Goal: Complete application form: Complete application form

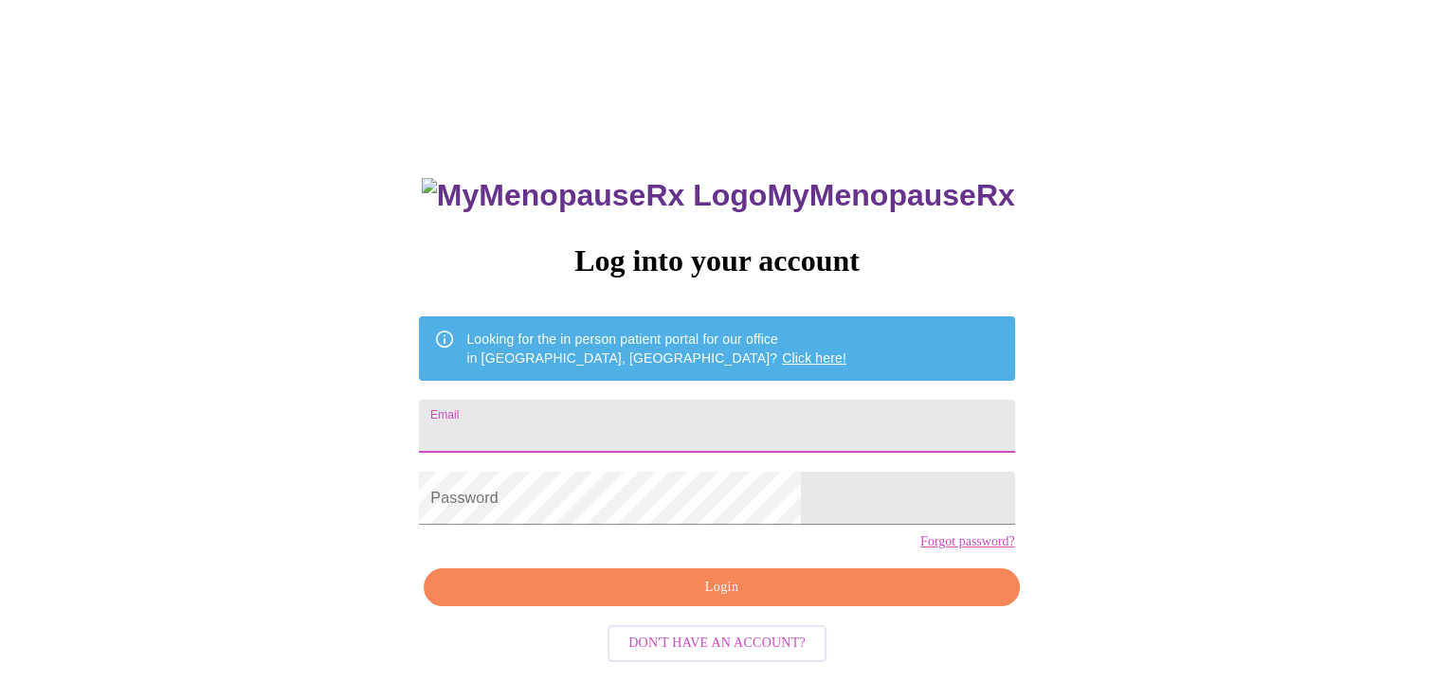
click at [754, 411] on input "Email" at bounding box center [716, 426] width 595 height 53
click at [462, 506] on div "MyMenopauseRx Log into your account Looking for the in person patient portal fo…" at bounding box center [717, 427] width 1418 height 839
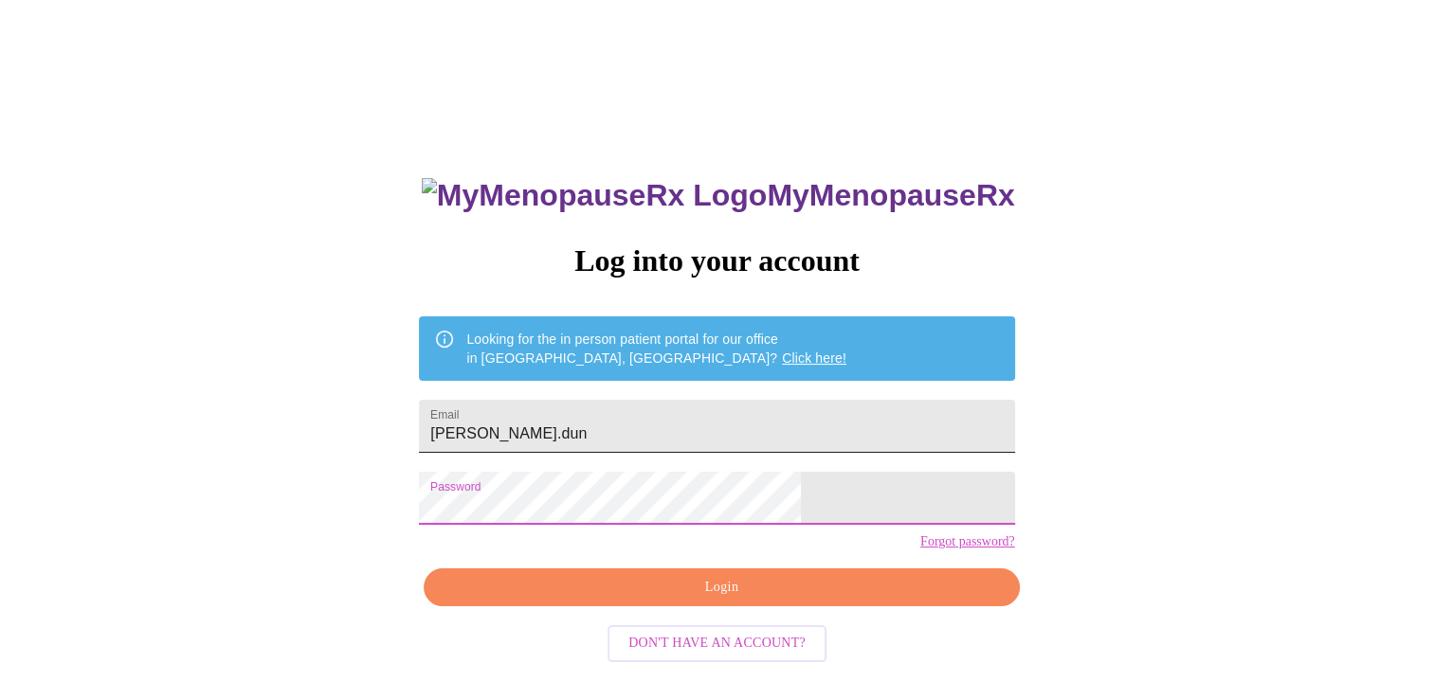
click at [679, 430] on input "traci.dun" at bounding box center [716, 426] width 595 height 53
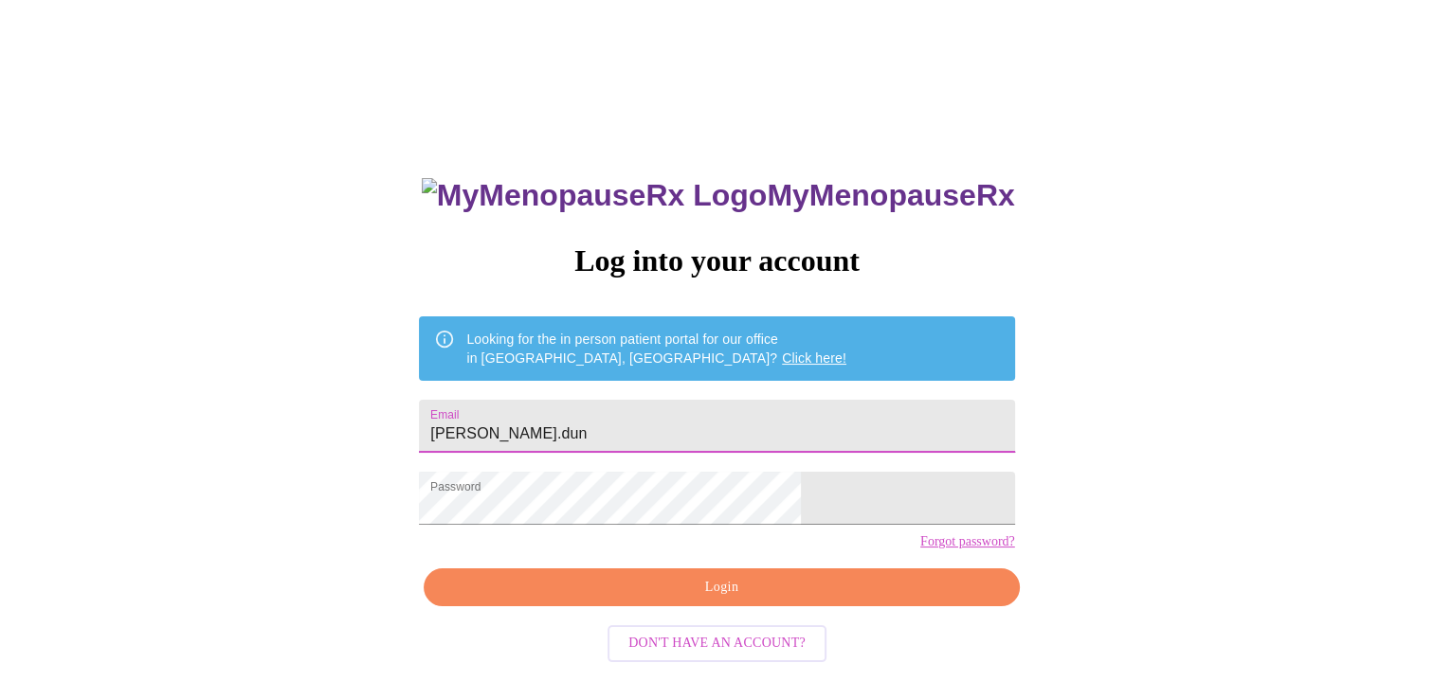
type input "traci.dunne@gmail.com"
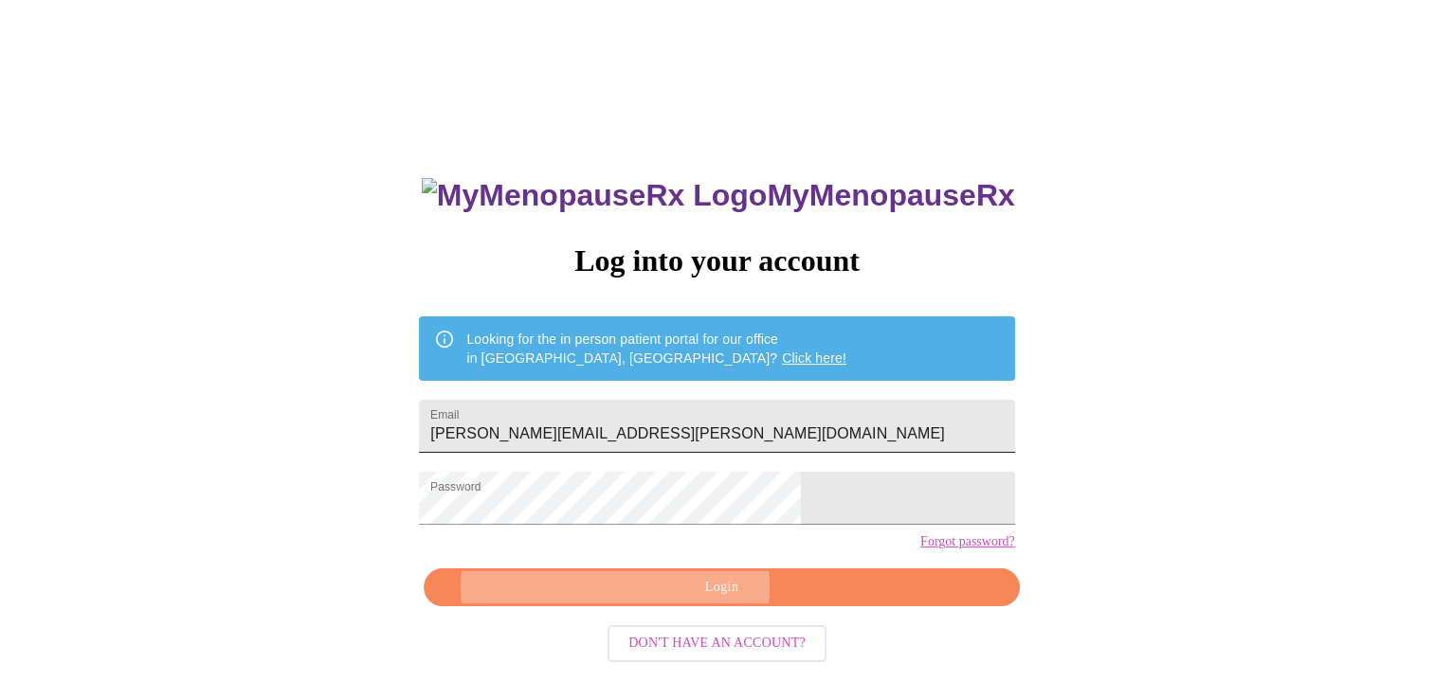
click at [424, 568] on button "Login" at bounding box center [721, 587] width 595 height 39
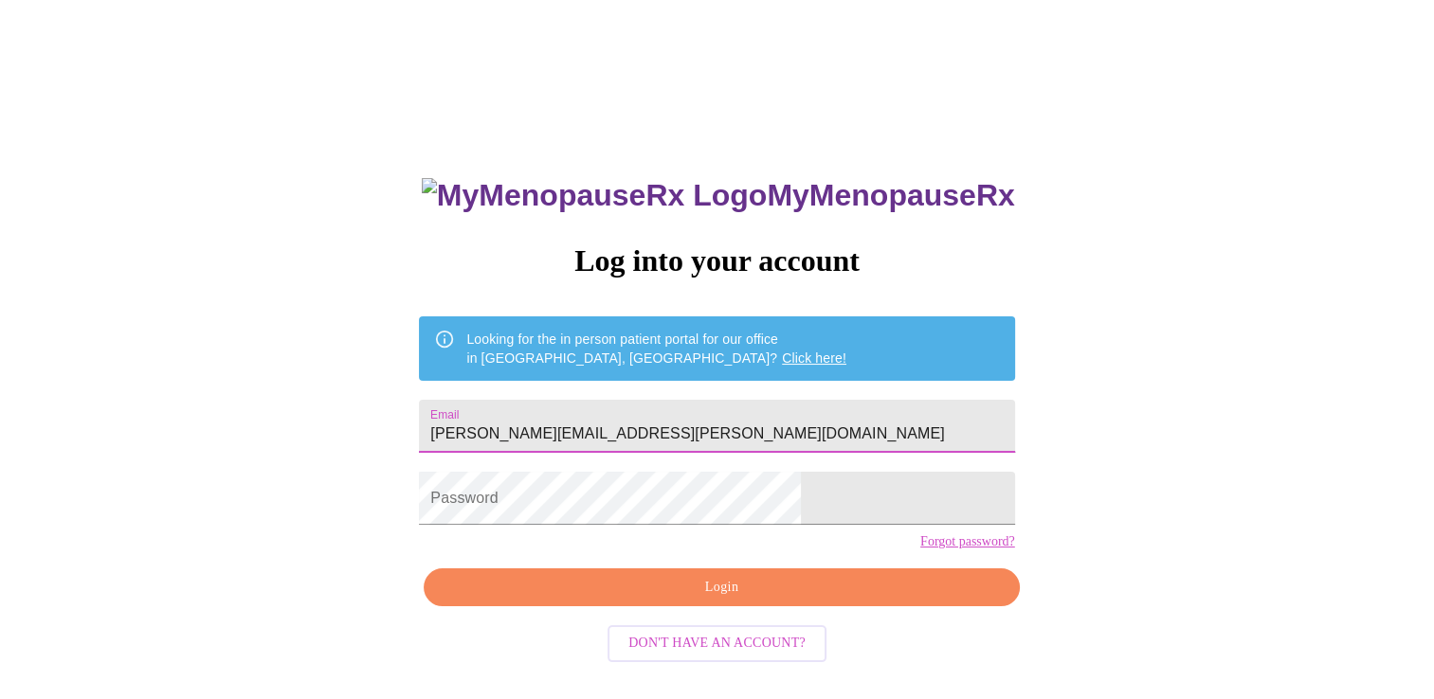
click at [743, 417] on input "traci.dunne@gmail.com" at bounding box center [716, 426] width 595 height 53
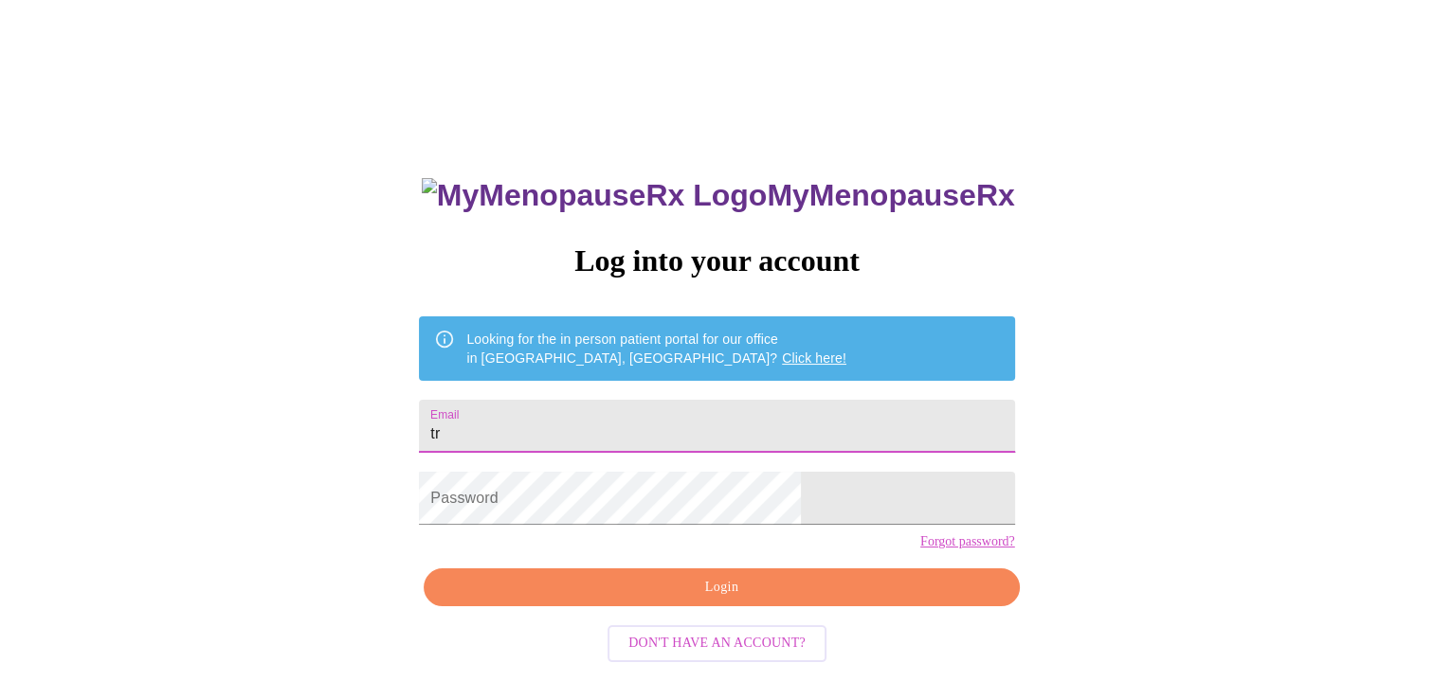
type input "t"
click at [443, 411] on div "MyMenopauseRx Log into your account Looking for the in person patient portal fo…" at bounding box center [717, 427] width 1418 height 839
click at [567, 430] on input "Email" at bounding box center [716, 426] width 595 height 53
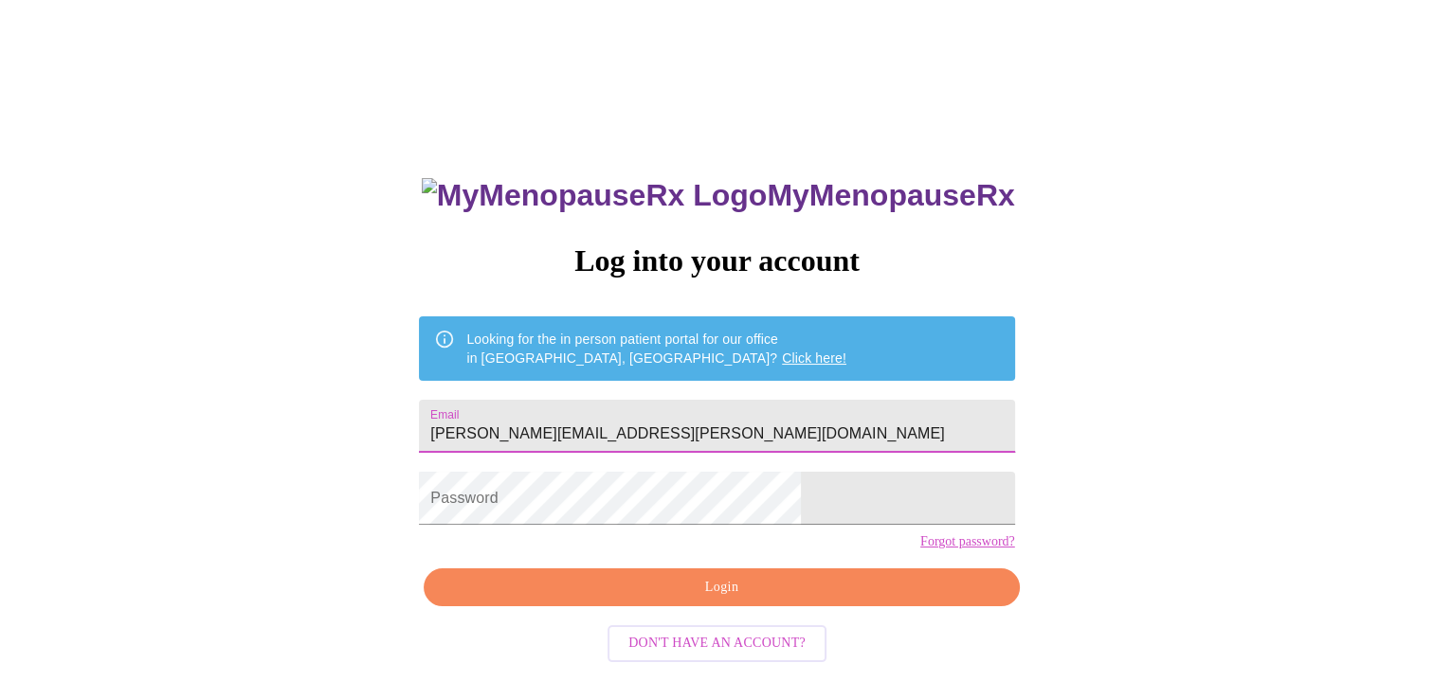
type input "traci.dunne@gmail.com"
drag, startPoint x: 731, startPoint y: 622, endPoint x: 640, endPoint y: 593, distance: 96.5
click at [640, 593] on div "MyMenopauseRx Log into your account Looking for the in person patient portal fo…" at bounding box center [716, 497] width 633 height 699
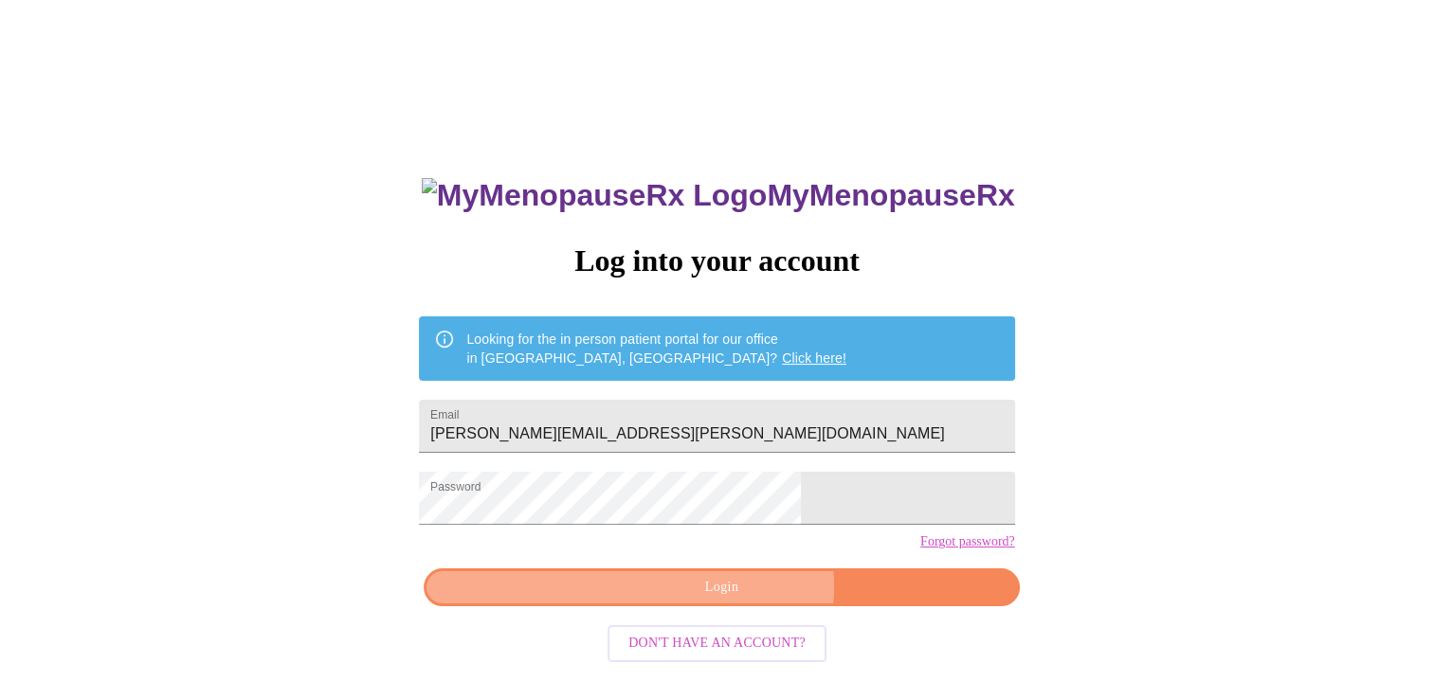
click at [735, 600] on span "Login" at bounding box center [720, 588] width 551 height 24
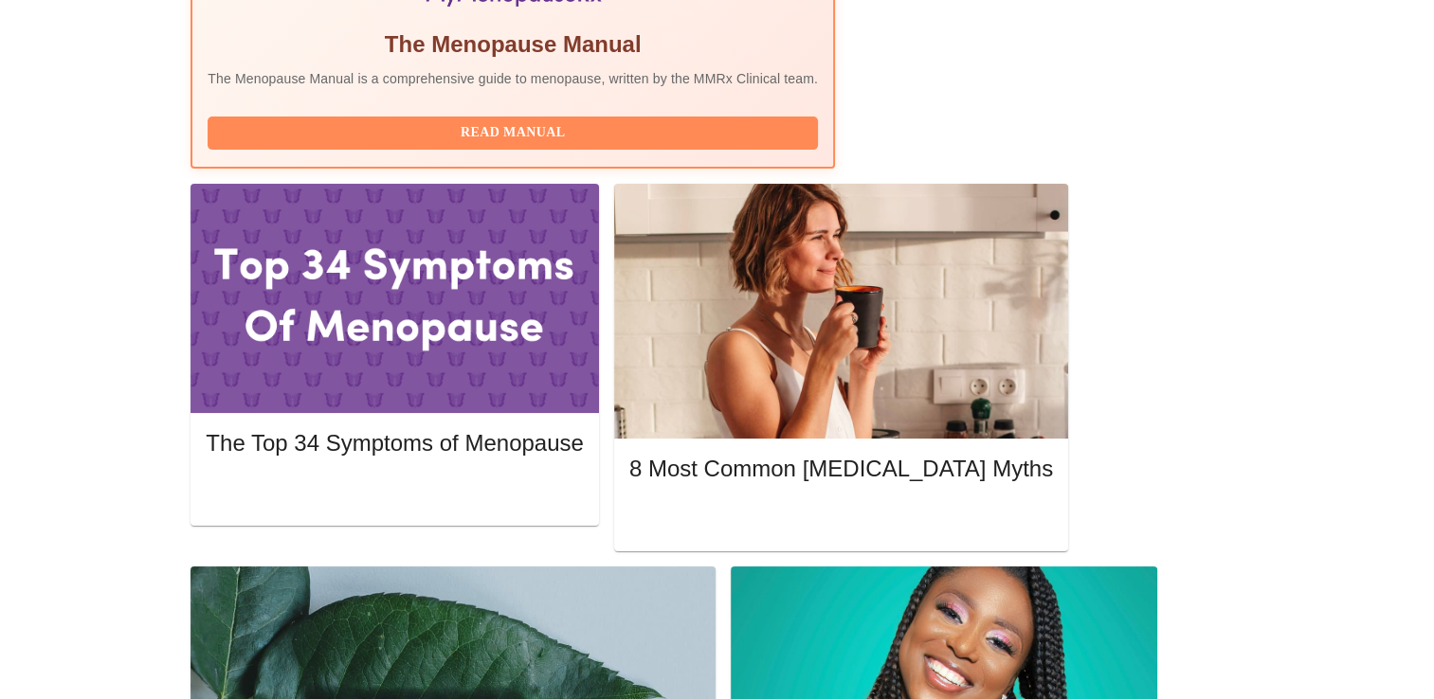
scroll to position [739, 0]
drag, startPoint x: 1055, startPoint y: 462, endPoint x: 1350, endPoint y: 575, distance: 316.4
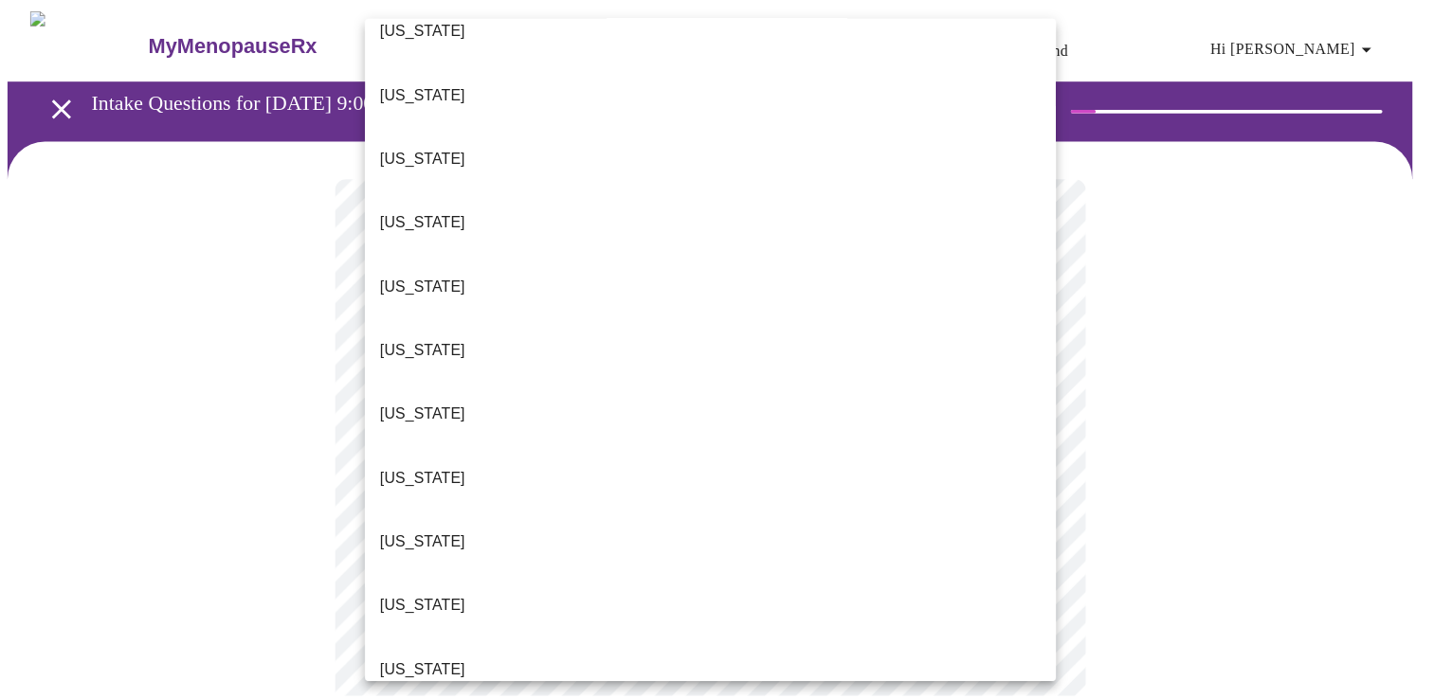
scroll to position [162, 0]
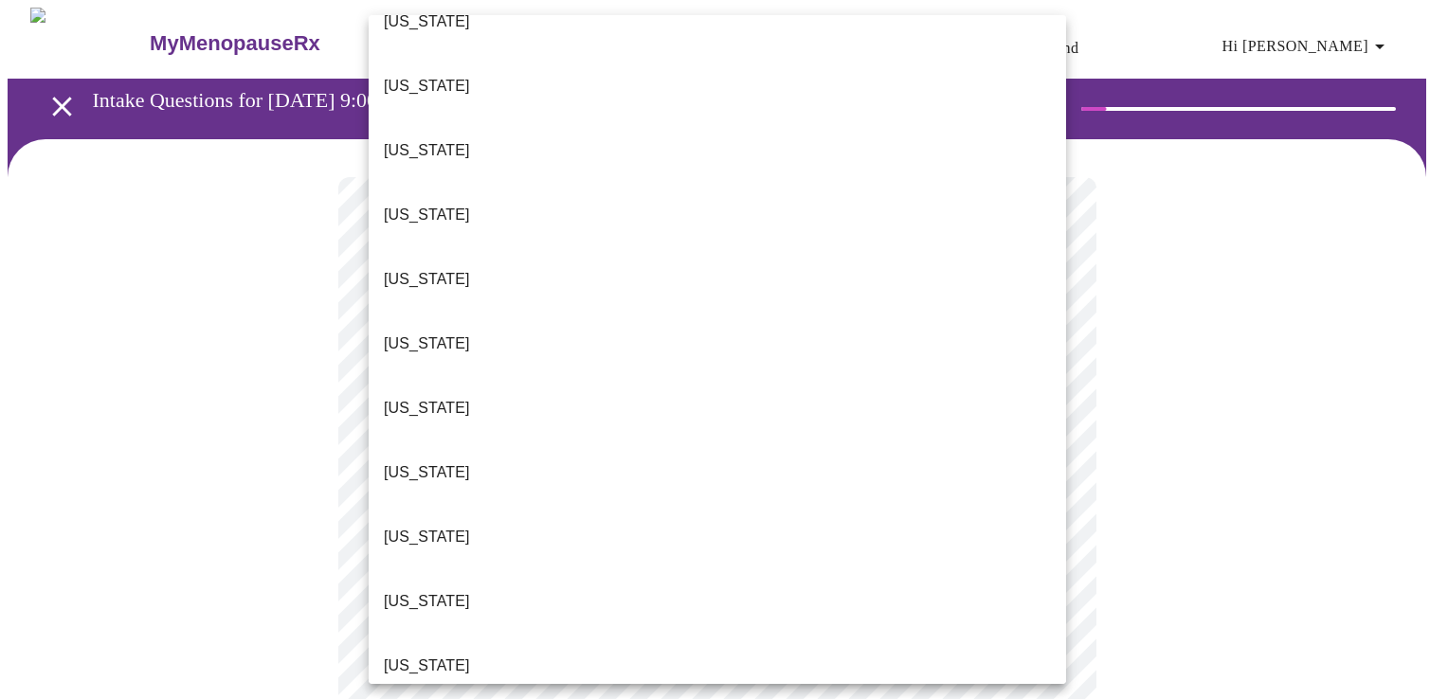
click at [533, 634] on li "Illinois" at bounding box center [717, 666] width 697 height 64
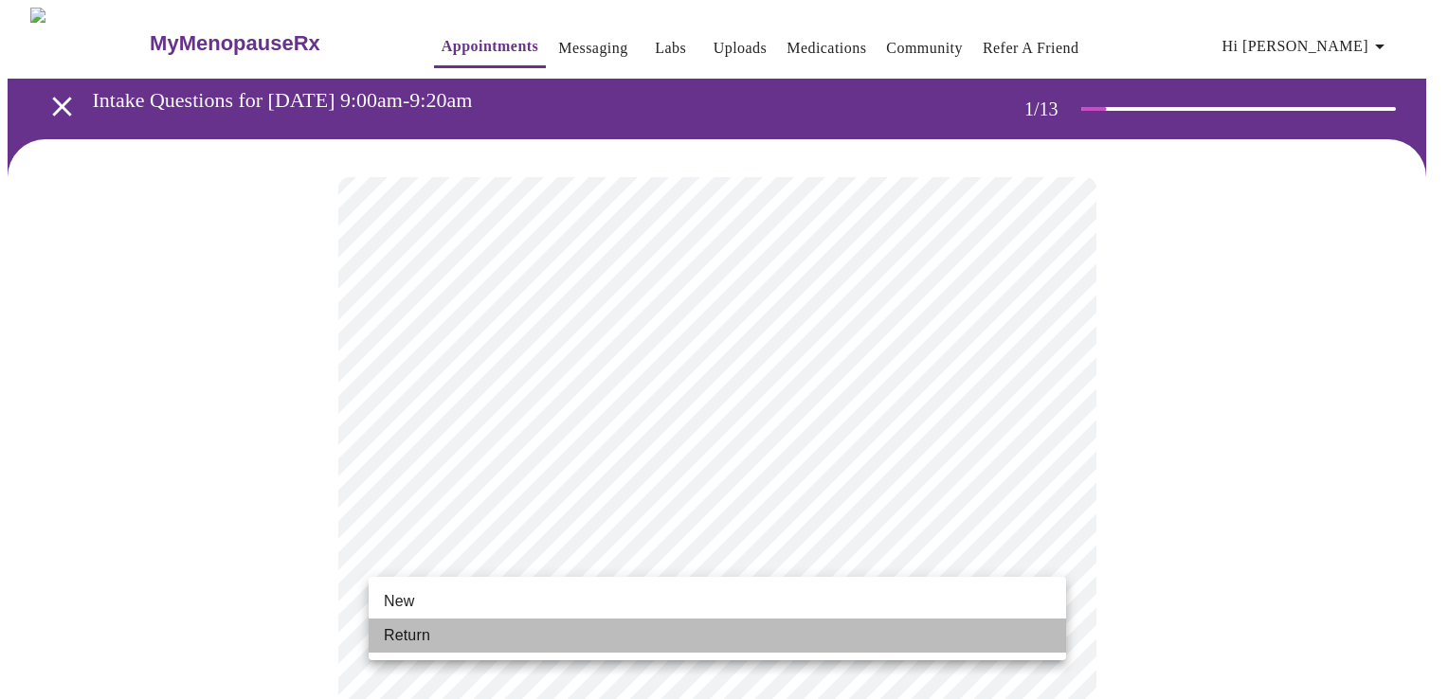
click at [627, 643] on li "Return" at bounding box center [717, 636] width 697 height 34
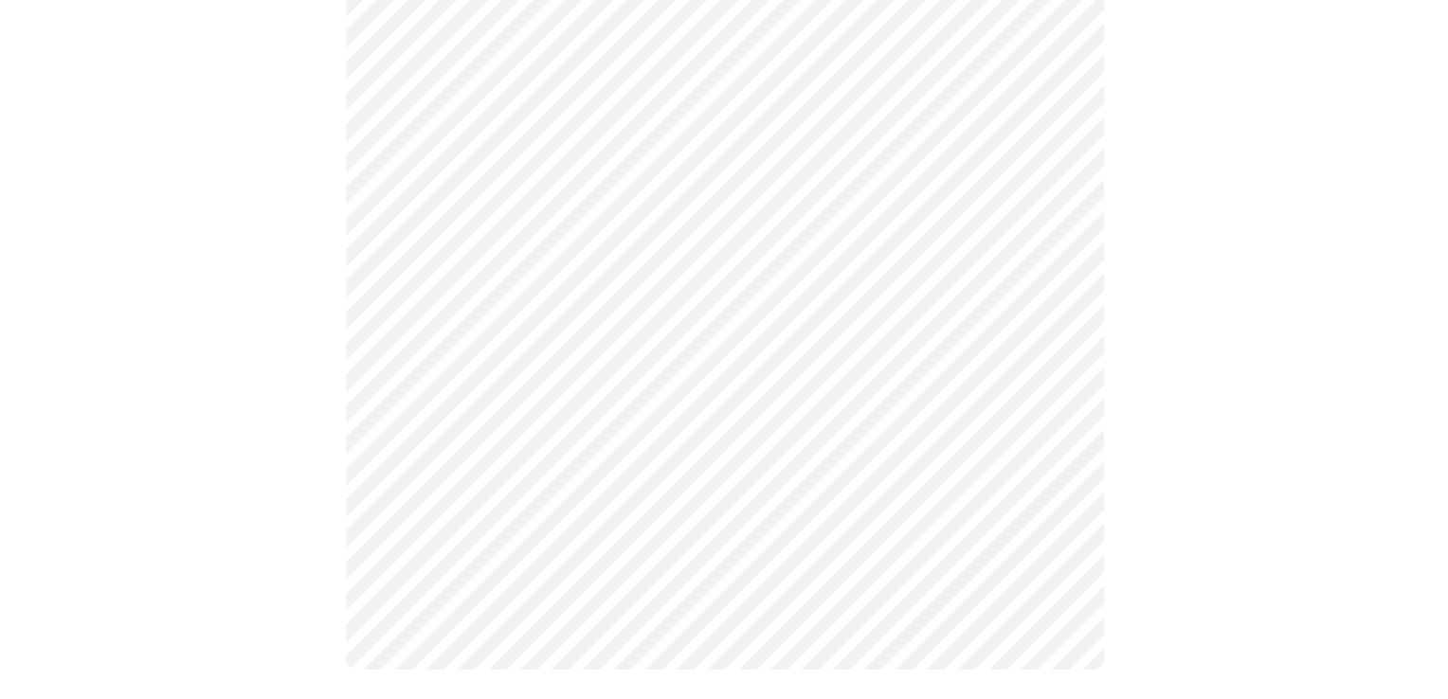
scroll to position [0, 0]
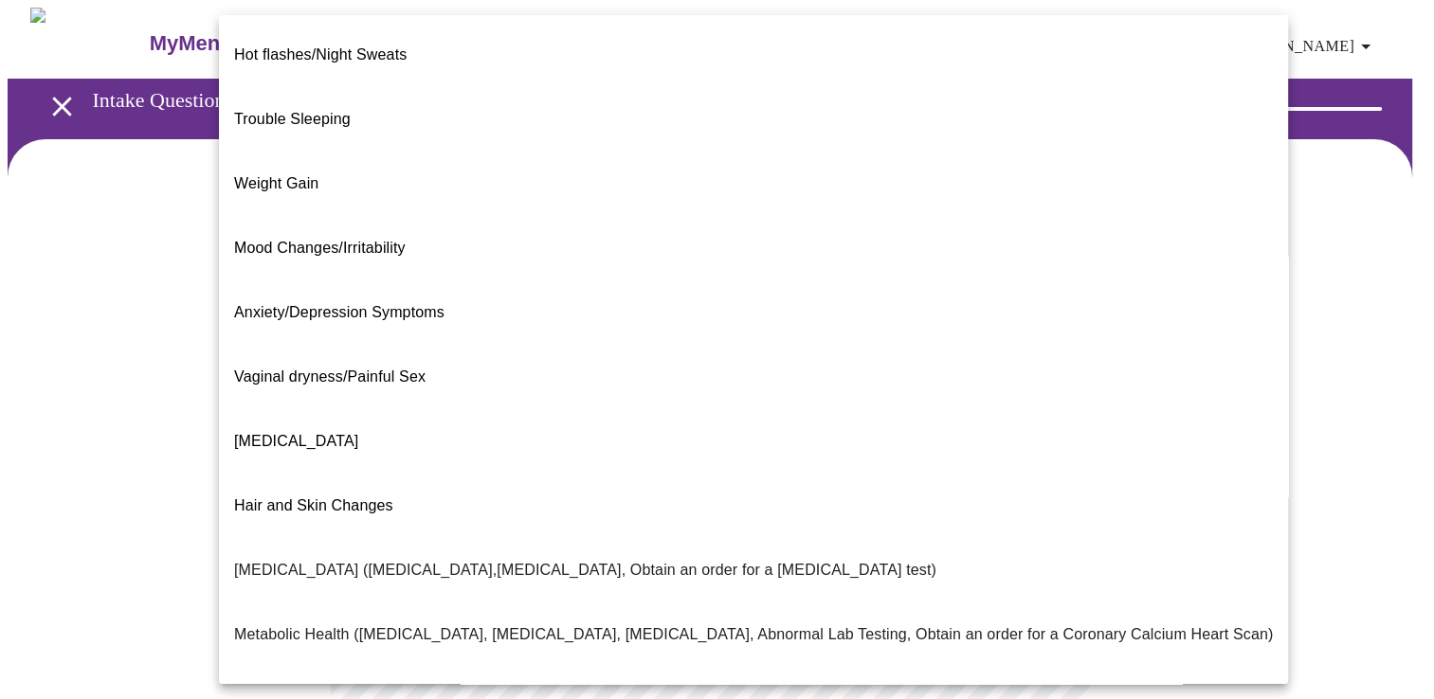
click at [687, 396] on body "MyMenopauseRx Appointments Messaging Labs Uploads Medications Community Refer a…" at bounding box center [717, 577] width 1418 height 1138
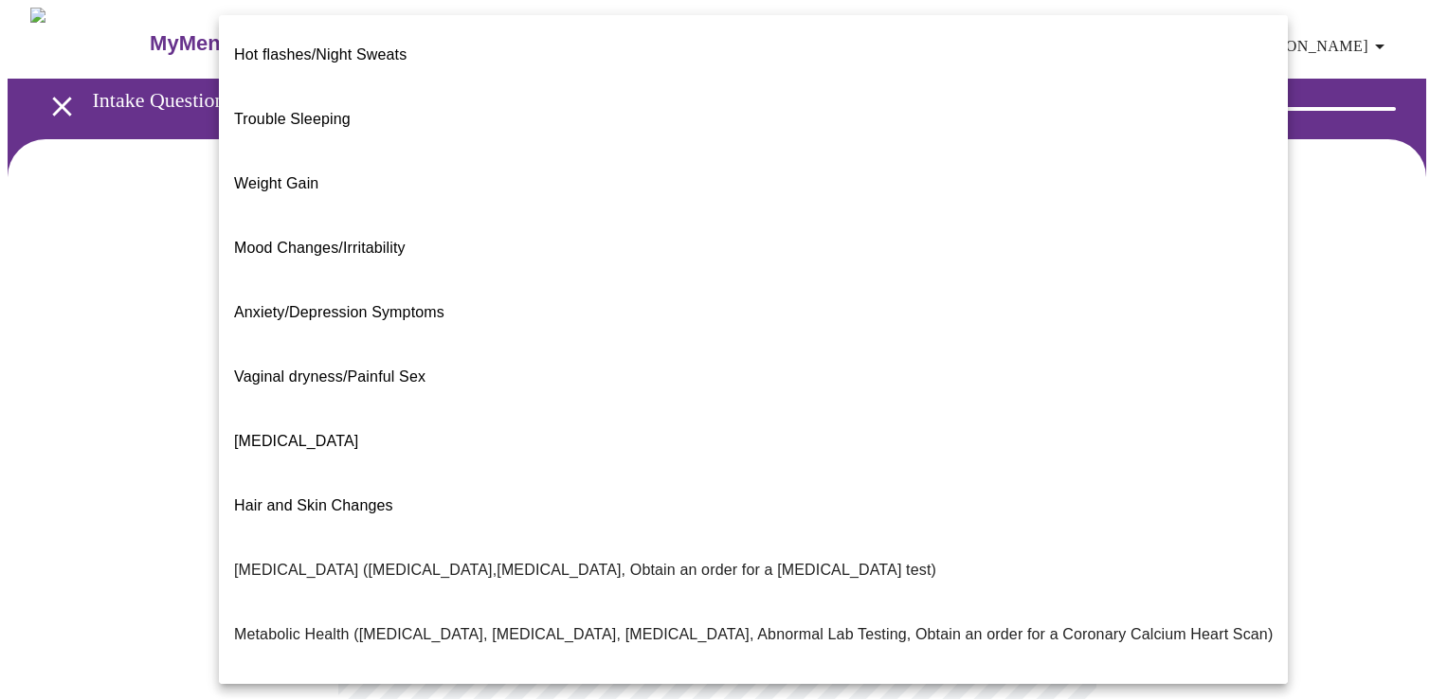
click at [406, 46] on span "Hot flashes/Night Sweats" at bounding box center [320, 54] width 172 height 16
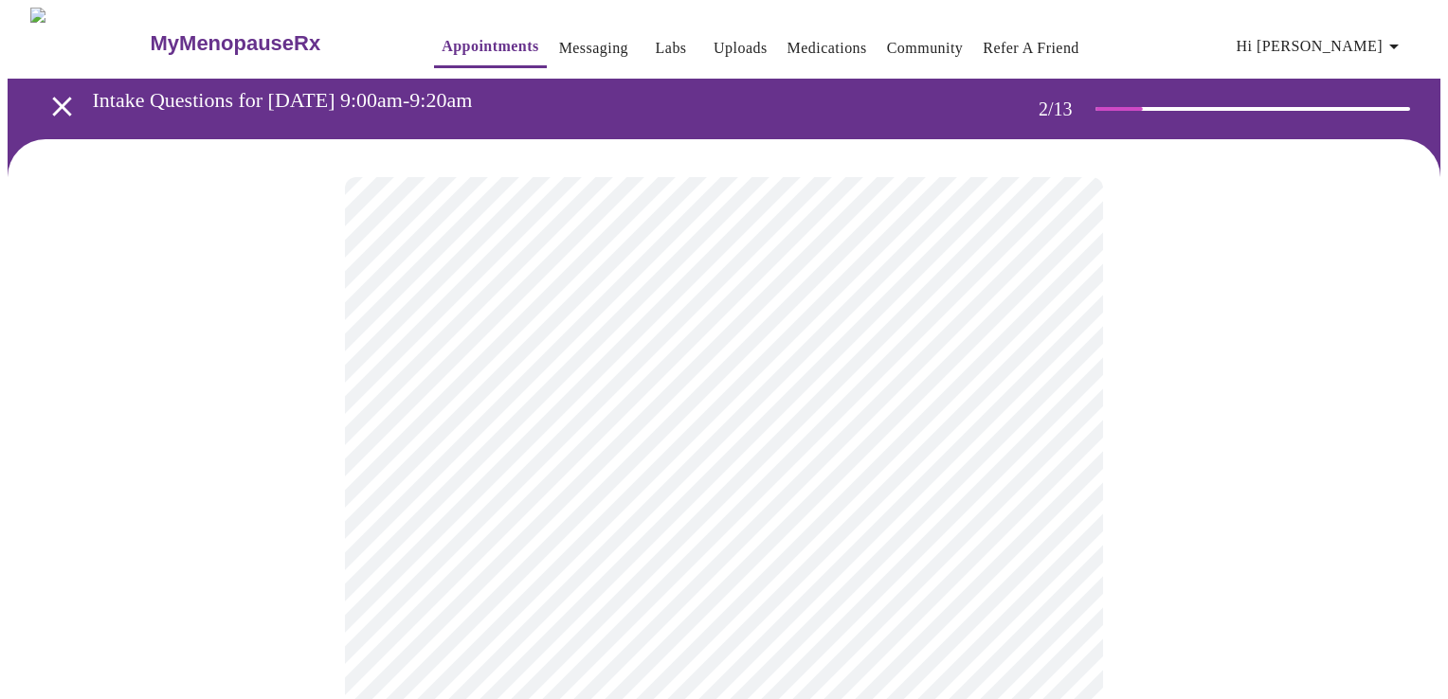
click at [568, 408] on body "MyMenopauseRx Appointments Messaging Labs Uploads Medications Community Refer a…" at bounding box center [724, 571] width 1433 height 1127
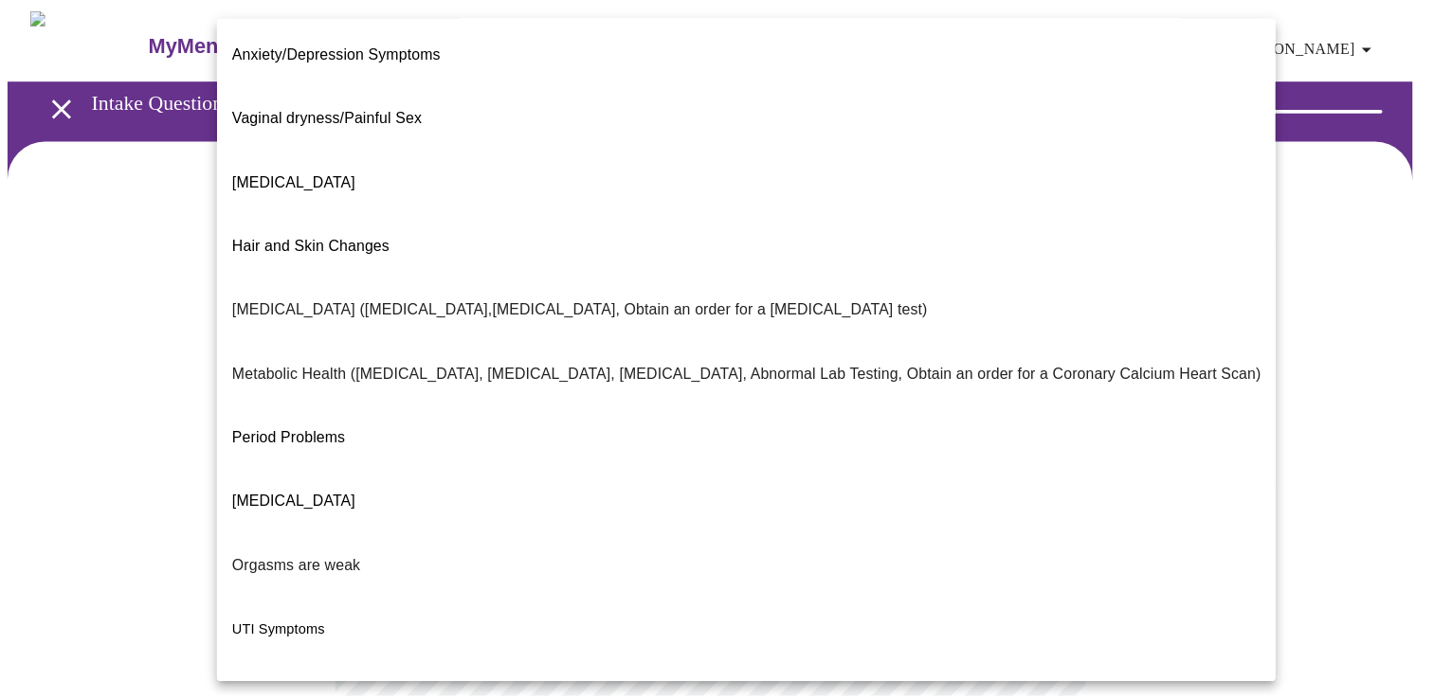
scroll to position [281, 0]
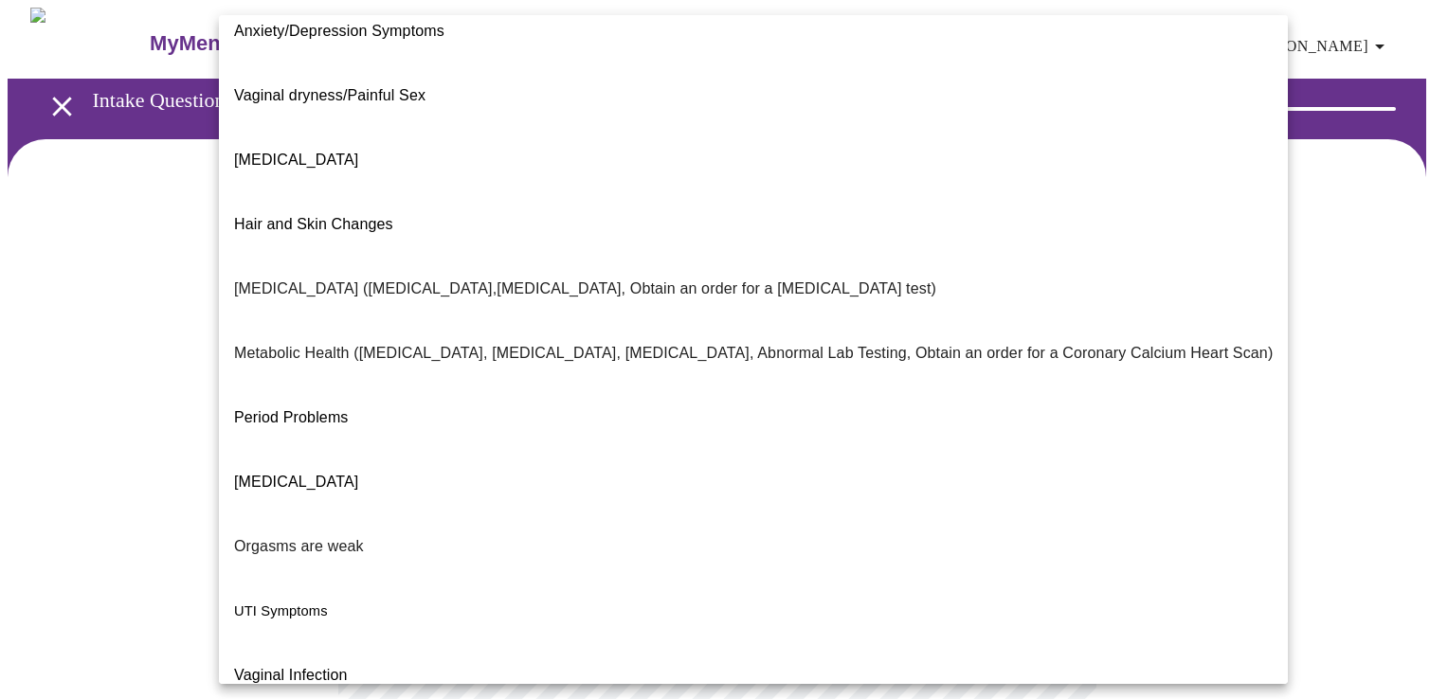
click at [104, 347] on div at bounding box center [724, 349] width 1448 height 699
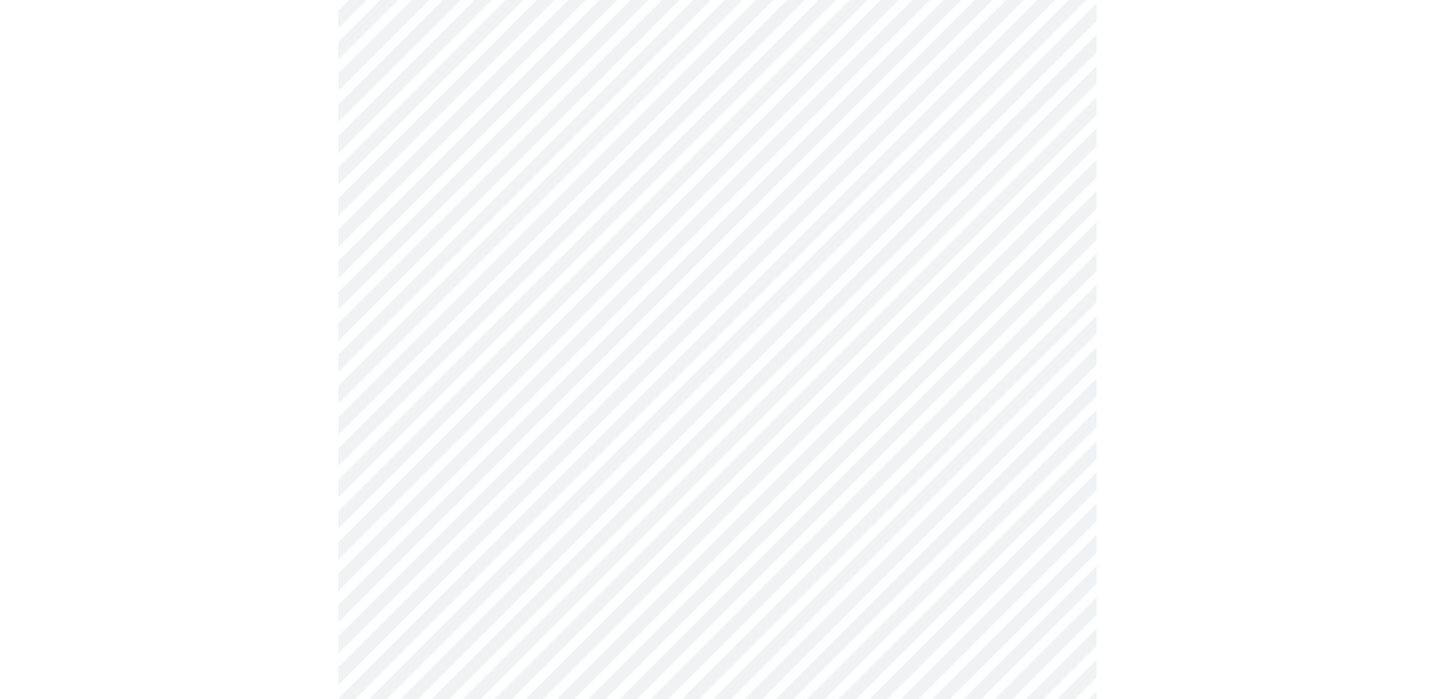
scroll to position [387, 0]
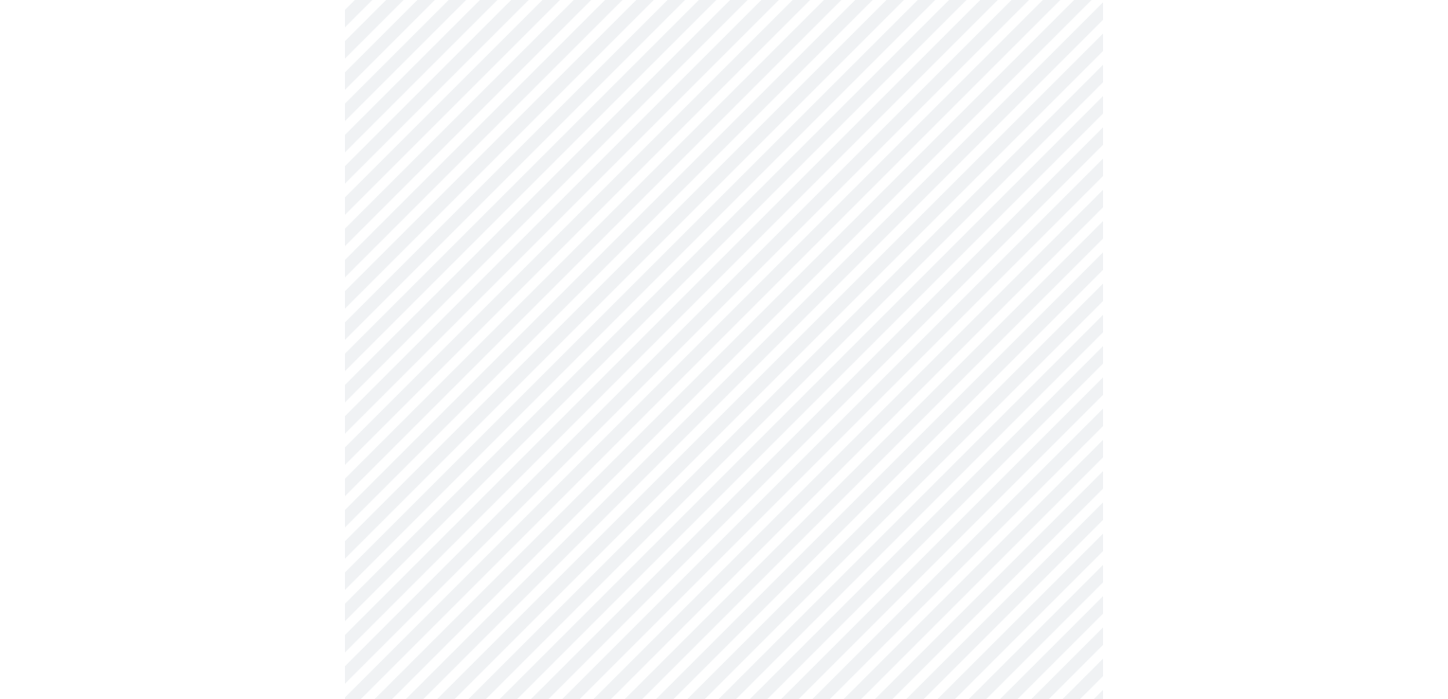
click at [810, 204] on body "MyMenopauseRx Appointments Messaging Labs Uploads Medications Community Refer a…" at bounding box center [724, 184] width 1433 height 1127
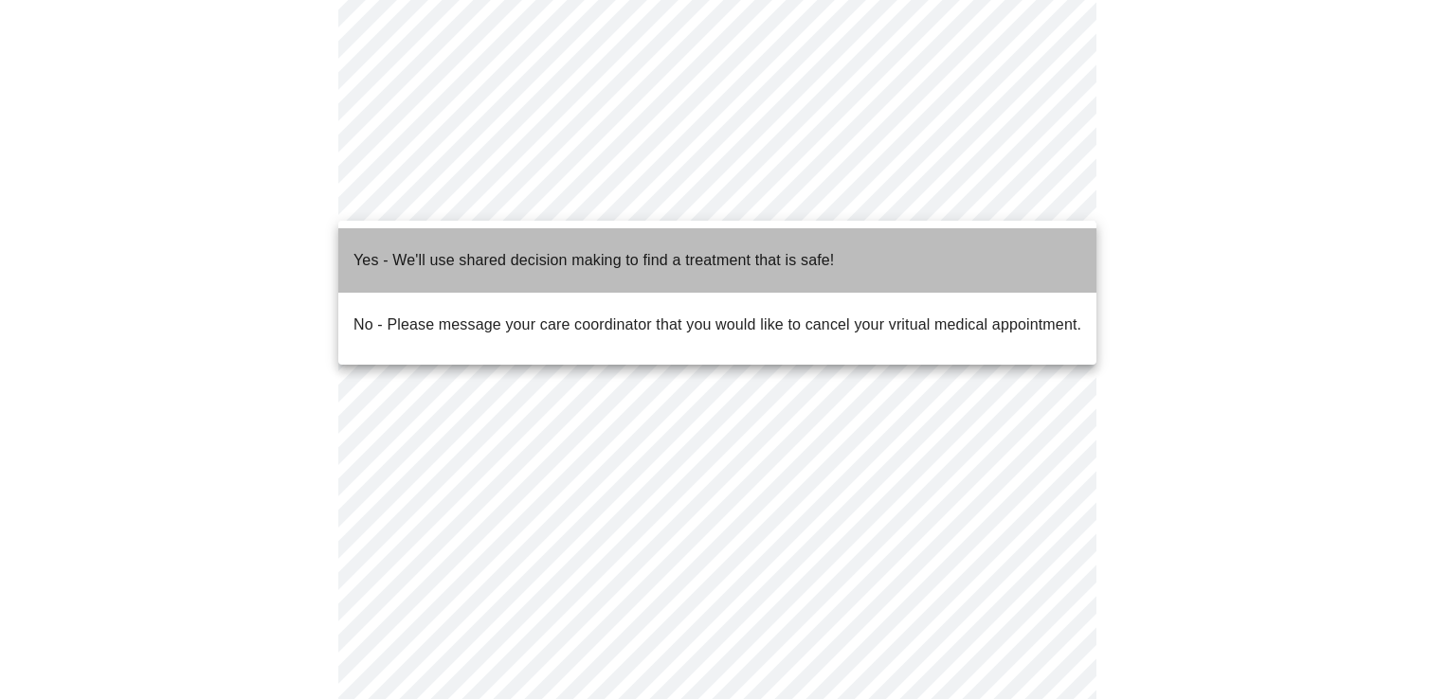
click at [762, 253] on p "Yes - We'll use shared decision making to find a treatment that is safe!" at bounding box center [593, 260] width 480 height 23
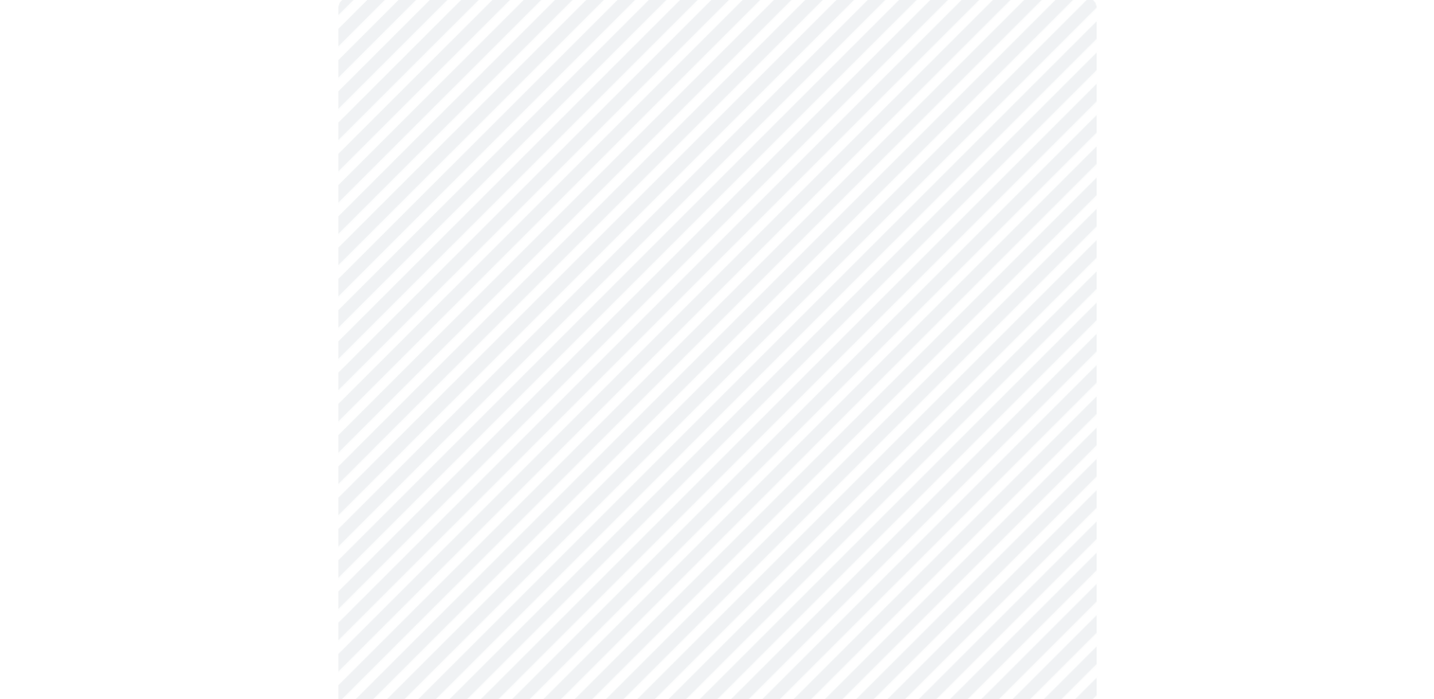
scroll to position [186, 0]
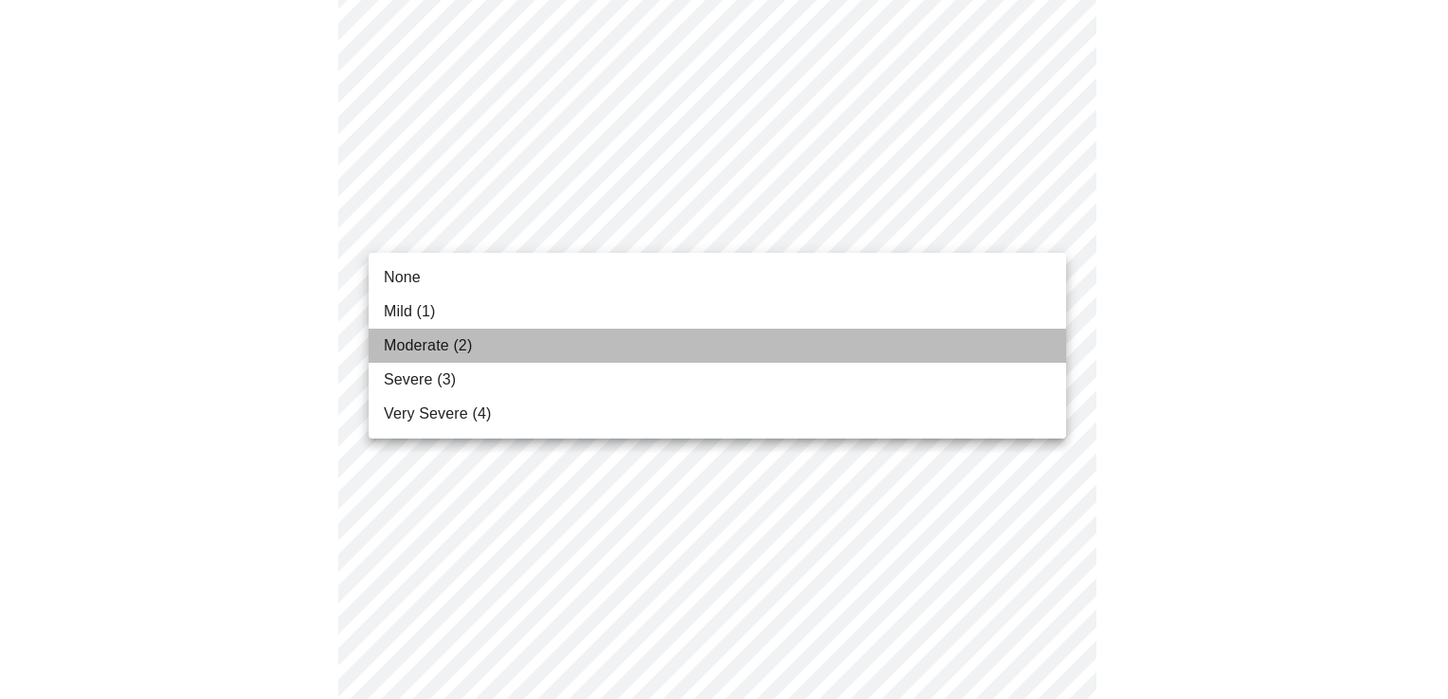
click at [591, 340] on li "Moderate (2)" at bounding box center [717, 346] width 697 height 34
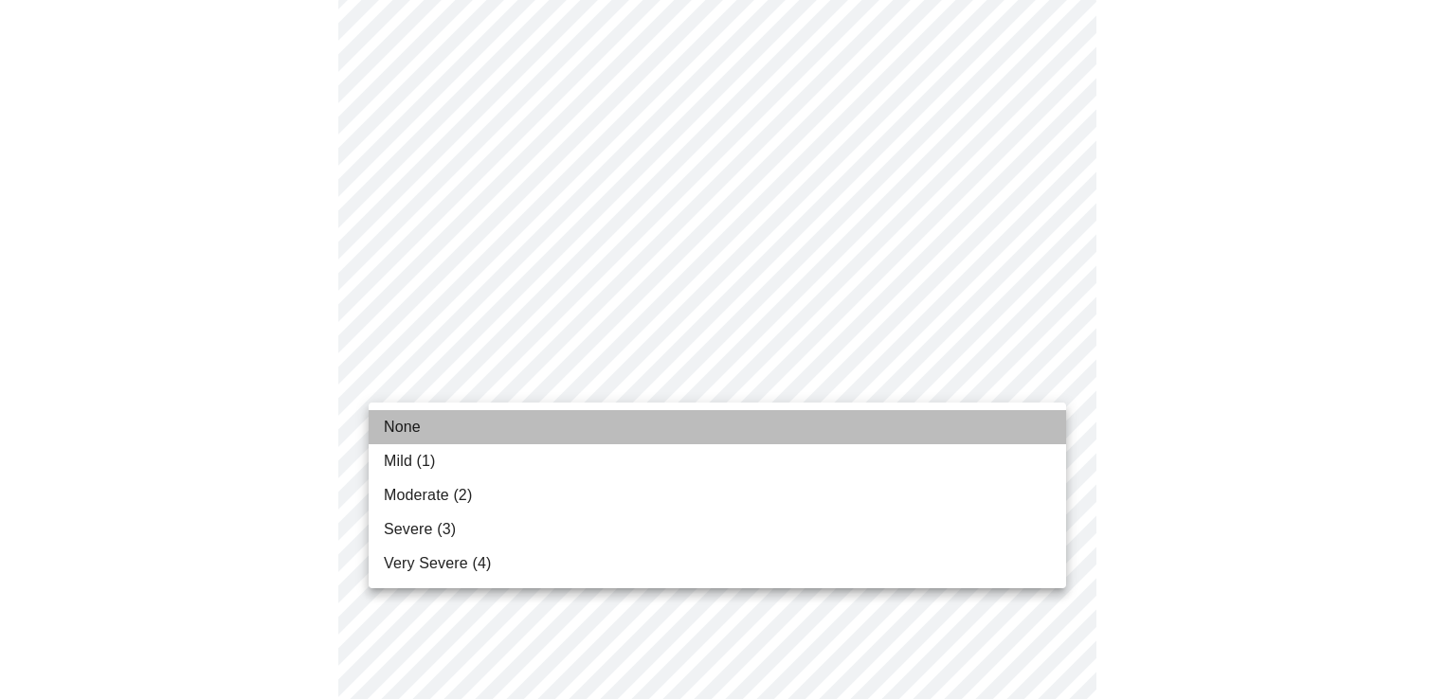
click at [917, 435] on li "None" at bounding box center [717, 427] width 697 height 34
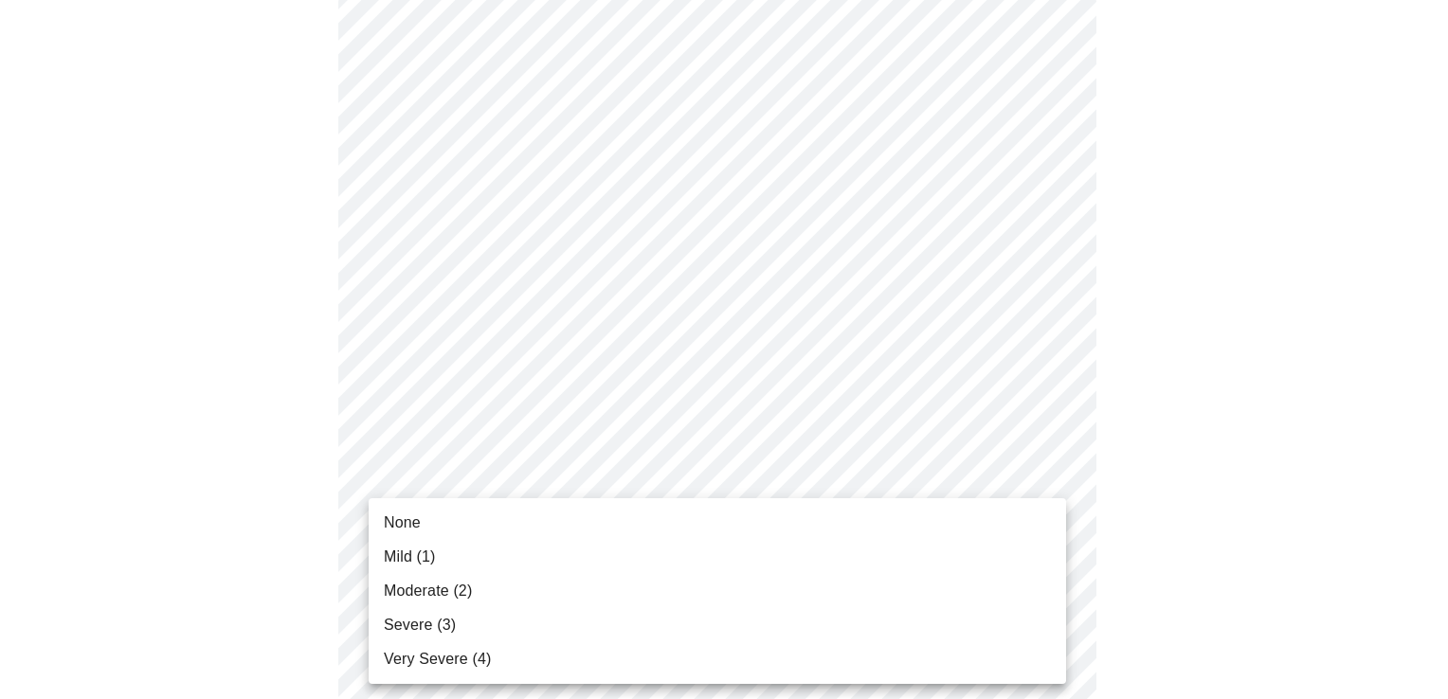
click at [849, 597] on li "Moderate (2)" at bounding box center [717, 591] width 697 height 34
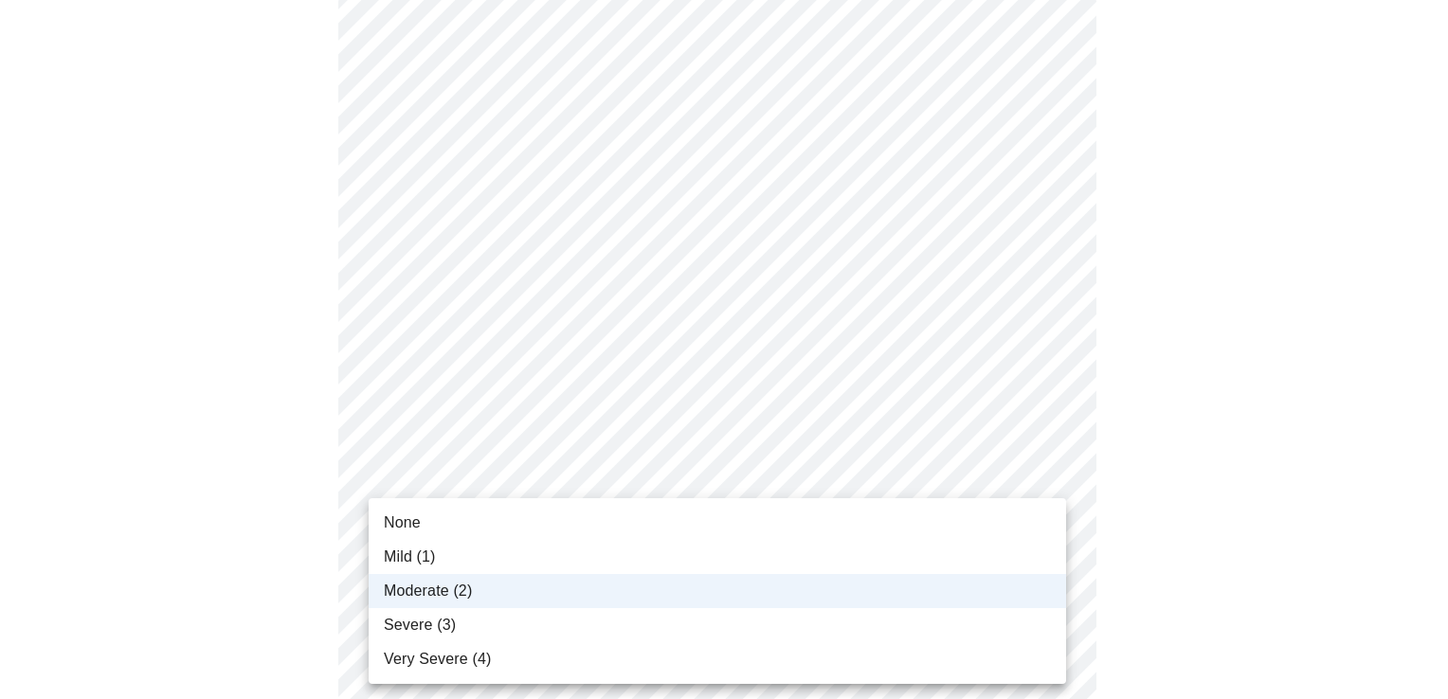
click at [1202, 531] on div at bounding box center [724, 349] width 1448 height 699
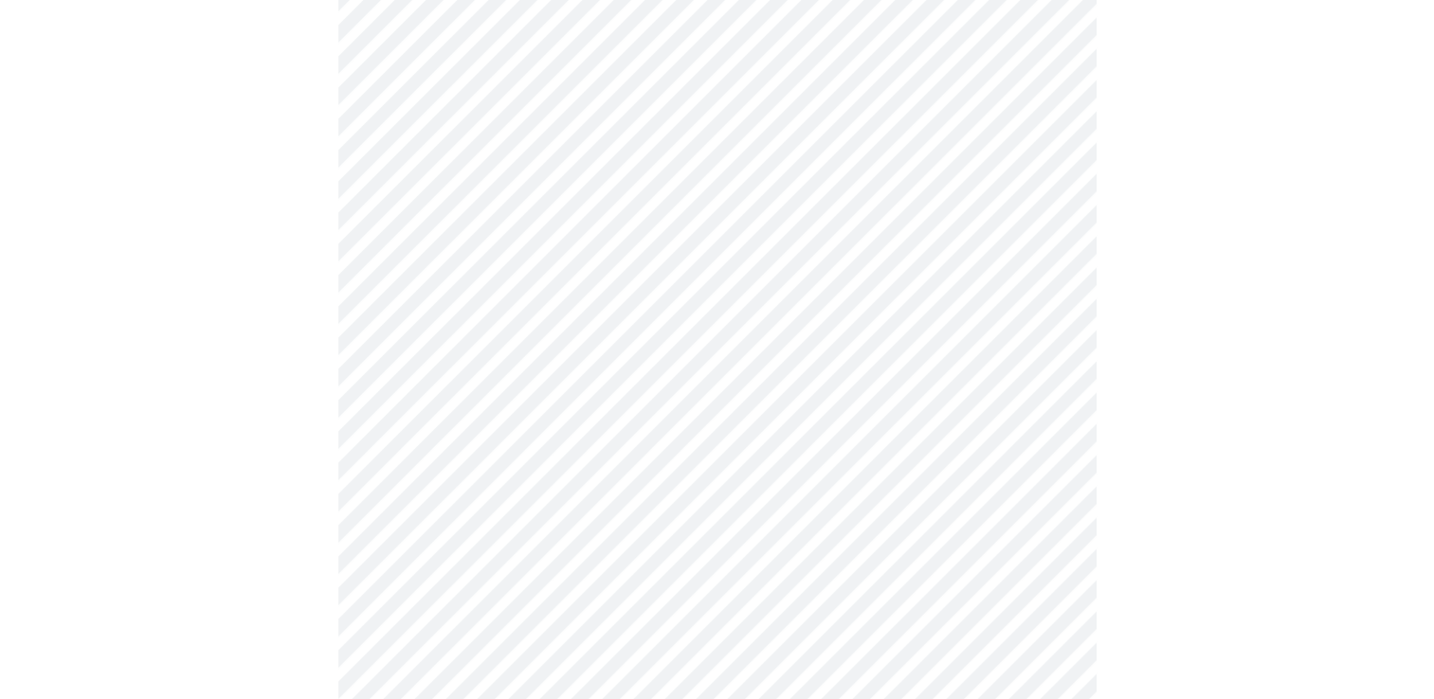
scroll to position [568, 0]
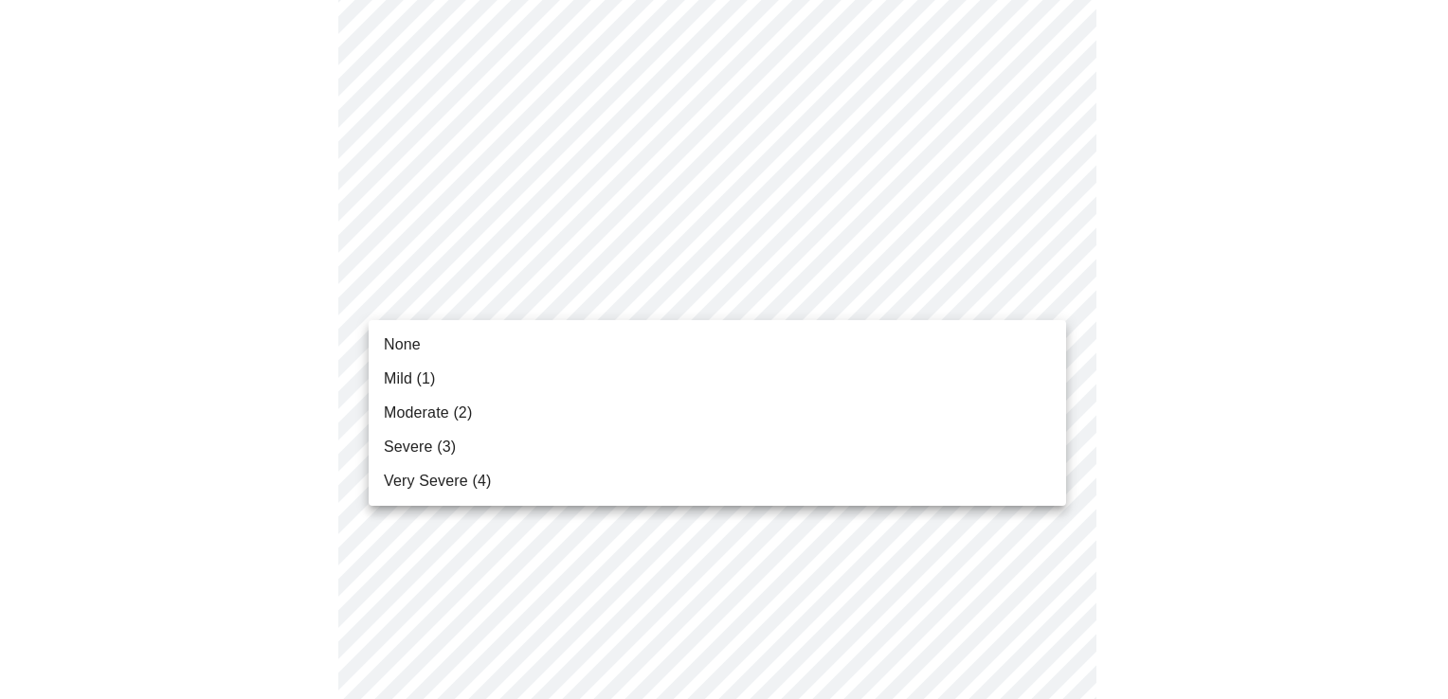
click at [984, 301] on body "MyMenopauseRx Appointments Messaging Labs Uploads Medications Community Refer a…" at bounding box center [724, 660] width 1433 height 2440
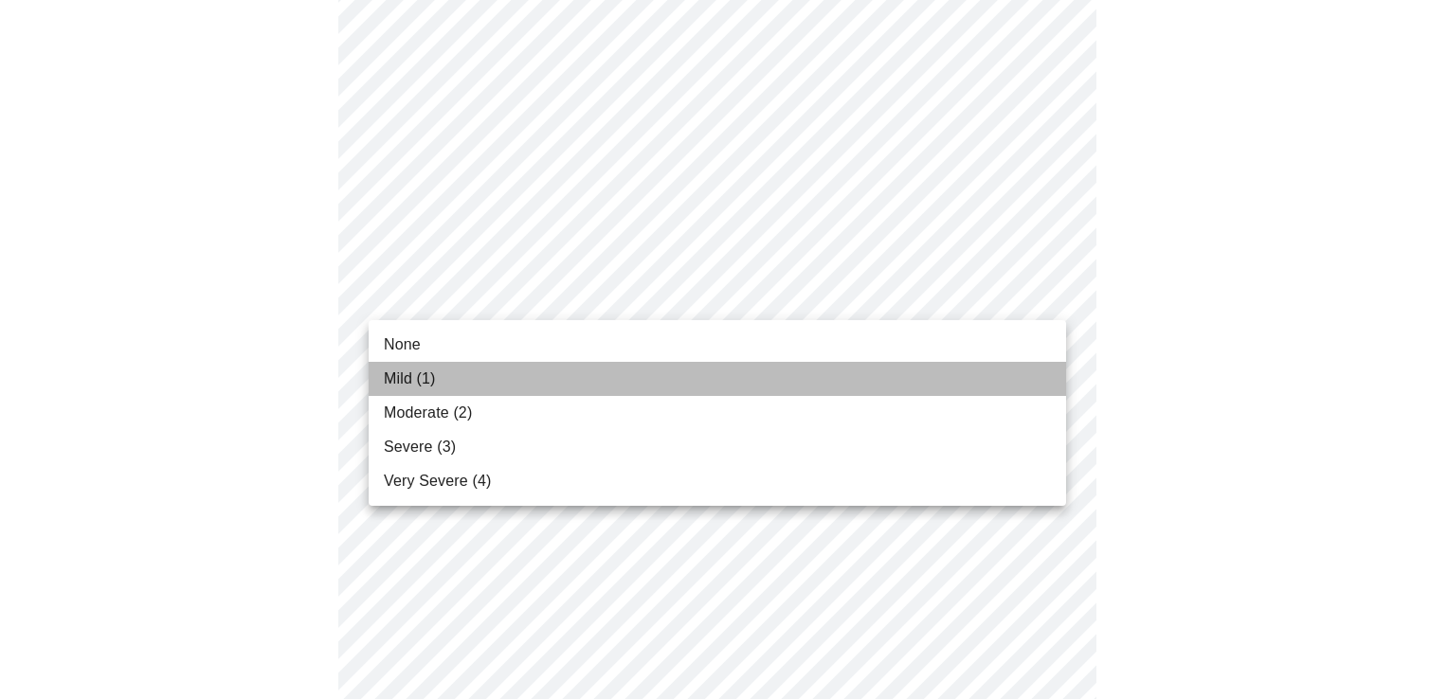
click at [784, 373] on li "Mild (1)" at bounding box center [717, 379] width 697 height 34
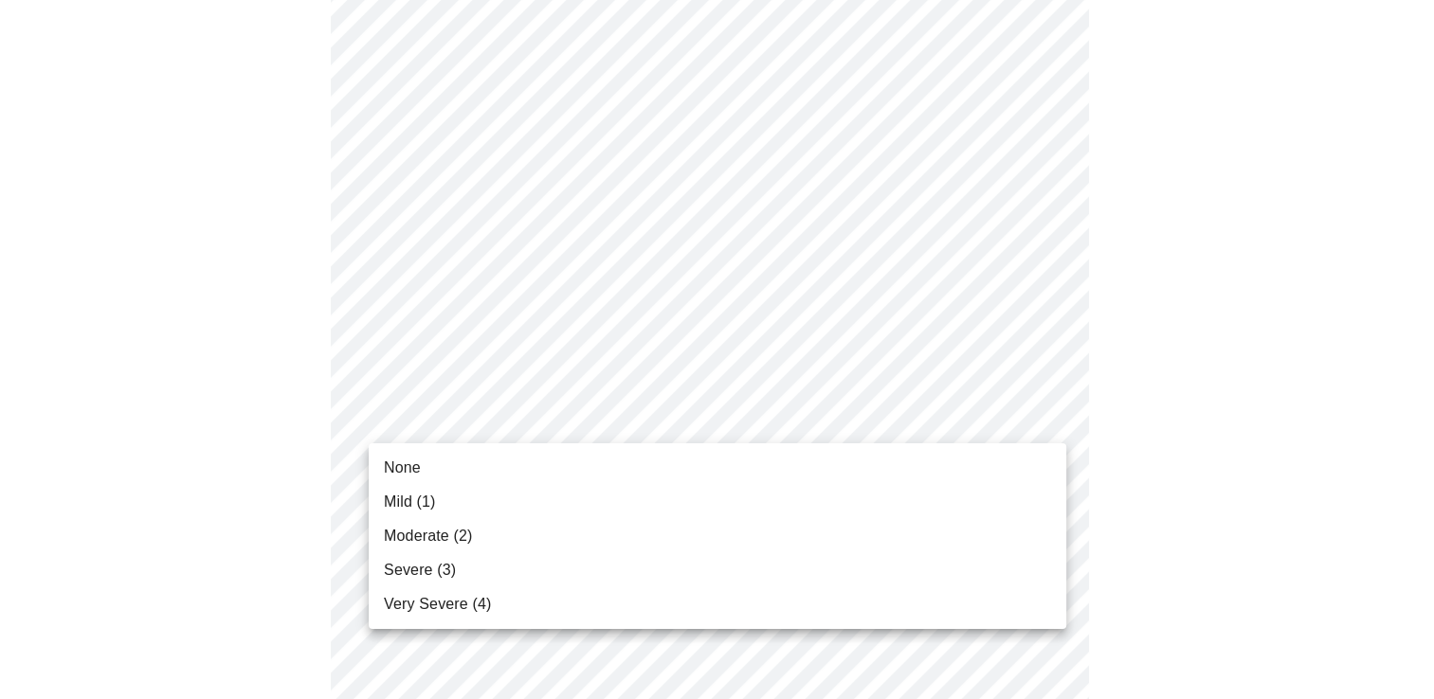
click at [749, 431] on body "MyMenopauseRx Appointments Messaging Labs Uploads Medications Community Refer a…" at bounding box center [717, 646] width 1418 height 2413
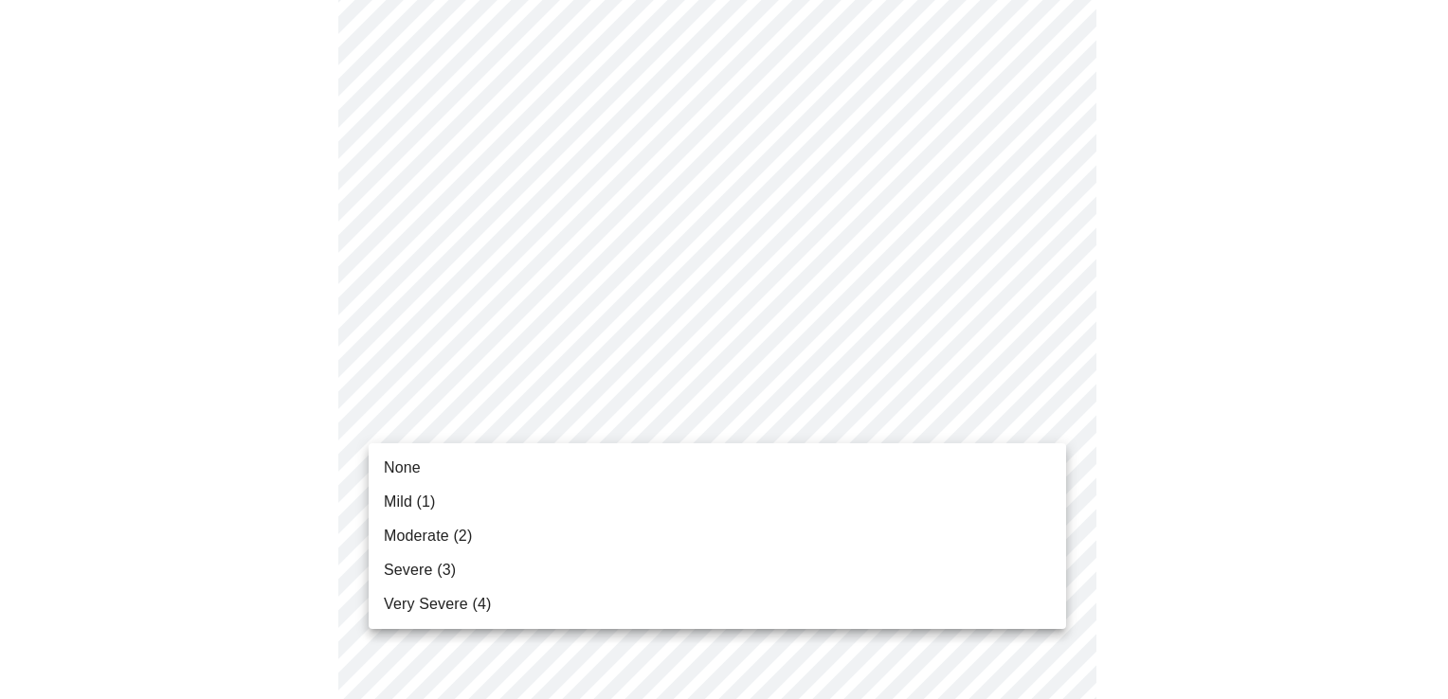
click at [679, 551] on li "Moderate (2)" at bounding box center [717, 536] width 697 height 34
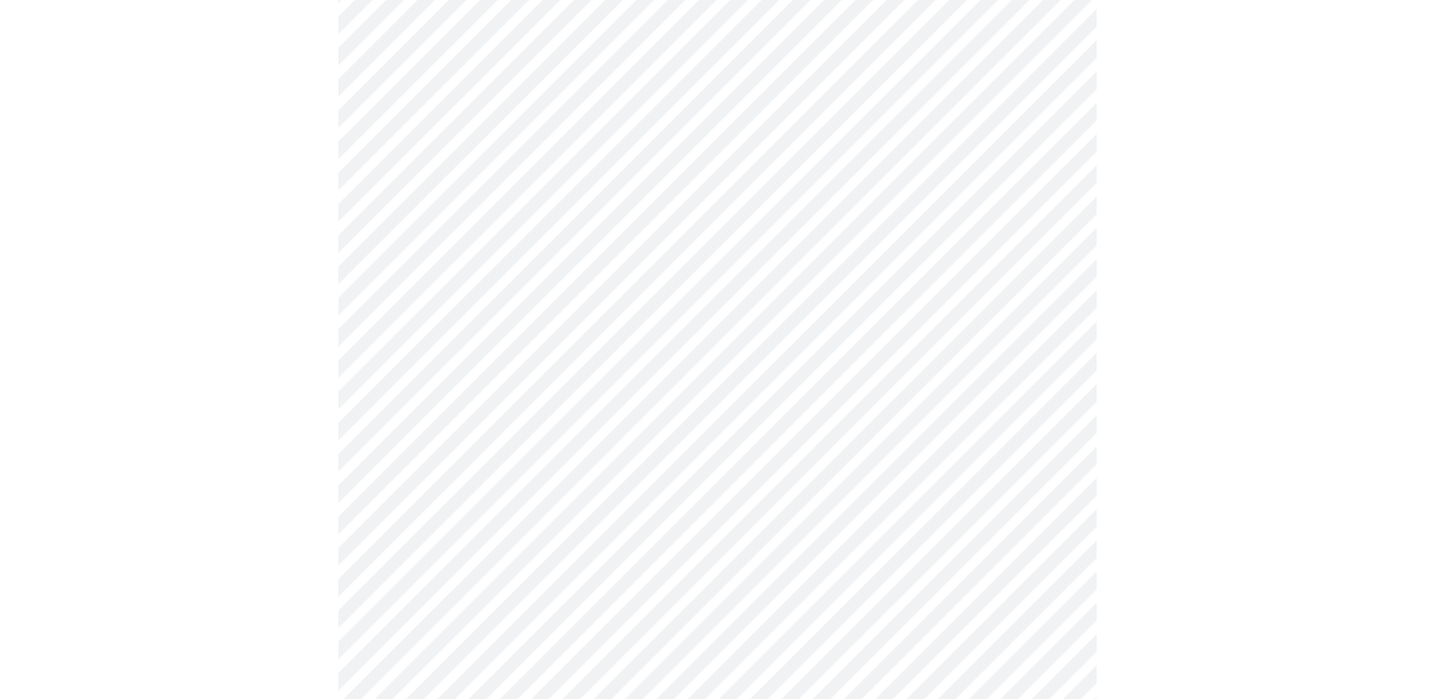
click at [1228, 471] on div at bounding box center [717, 699] width 1418 height 2255
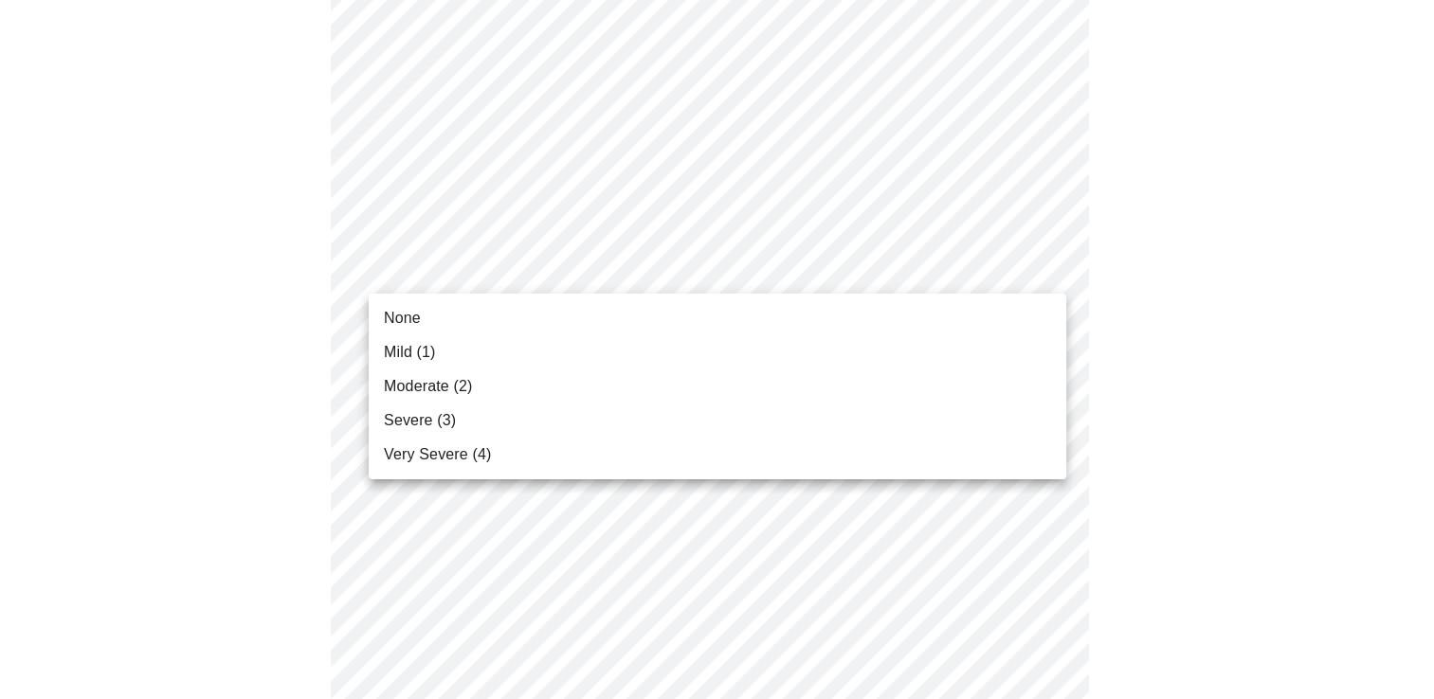
click at [947, 277] on body "MyMenopauseRx Appointments Messaging Labs Uploads Medications Community Refer a…" at bounding box center [717, 360] width 1418 height 2387
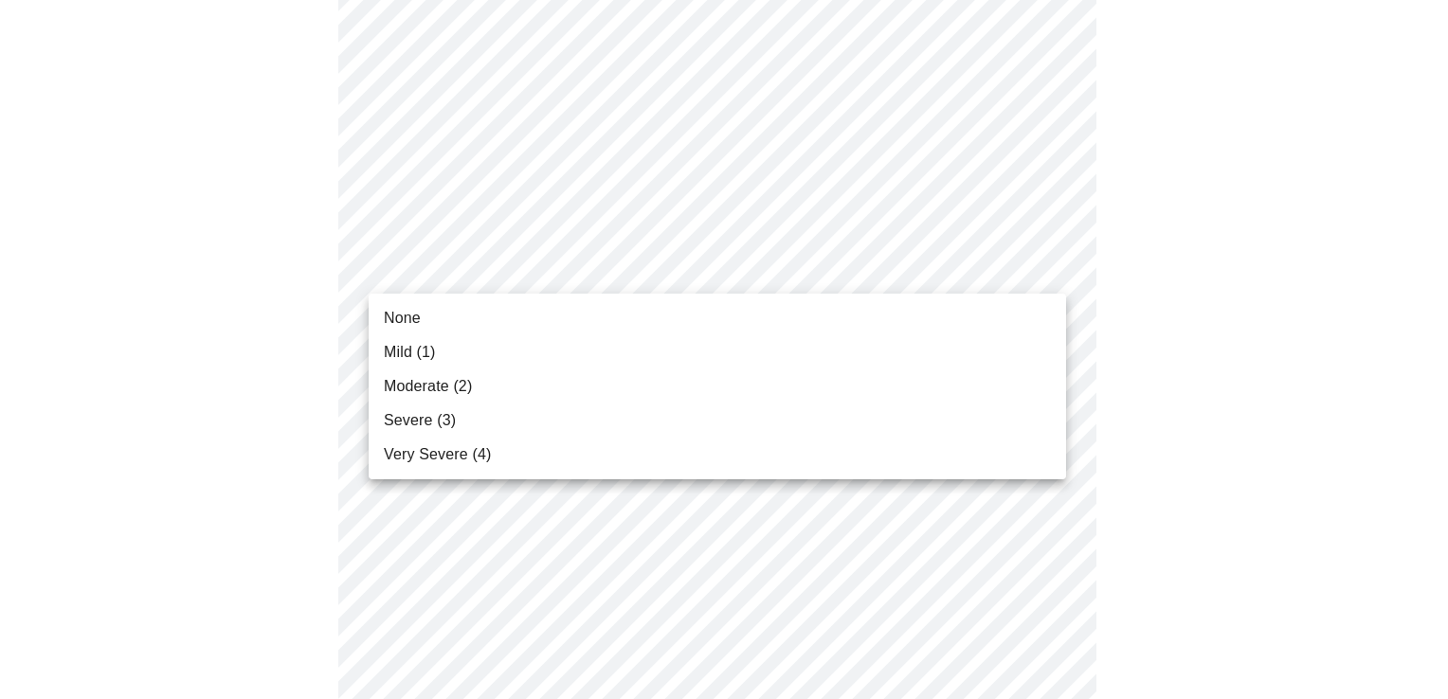
click at [881, 372] on li "Moderate (2)" at bounding box center [717, 387] width 697 height 34
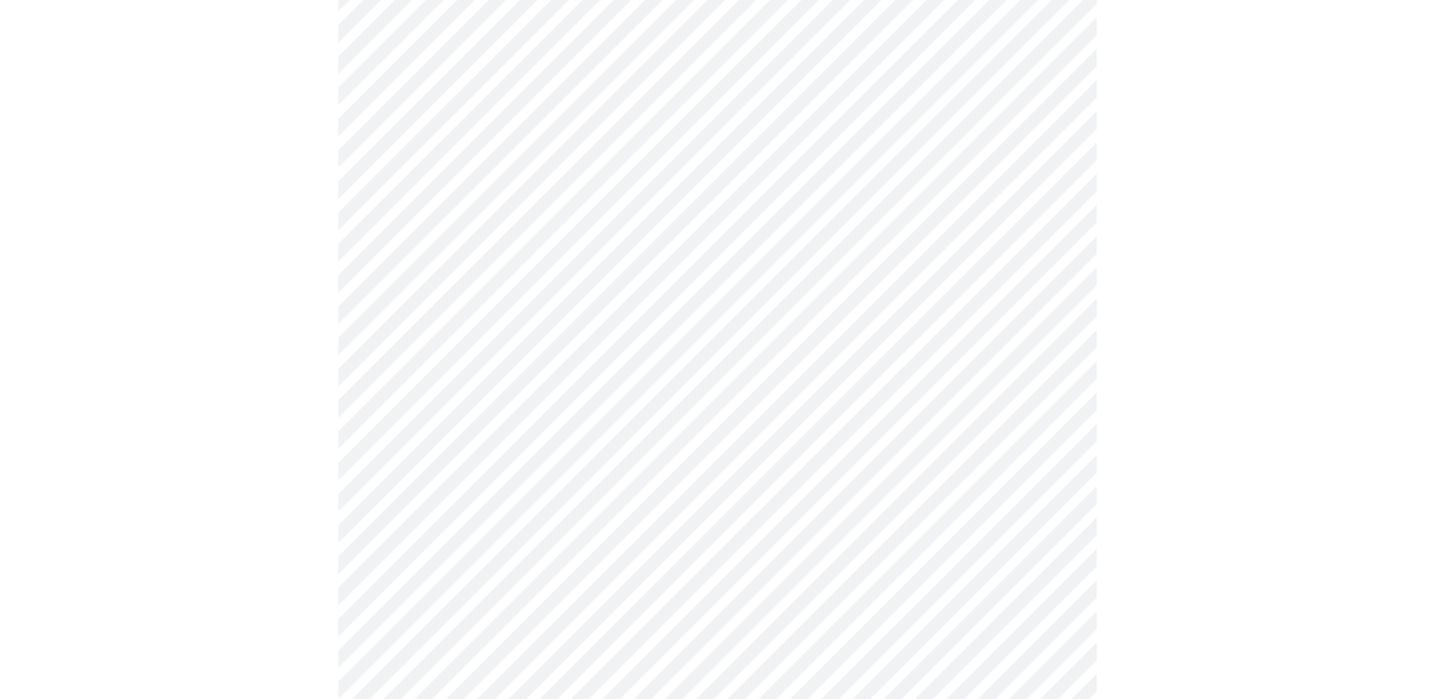
click at [1253, 392] on div at bounding box center [717, 413] width 1418 height 2228
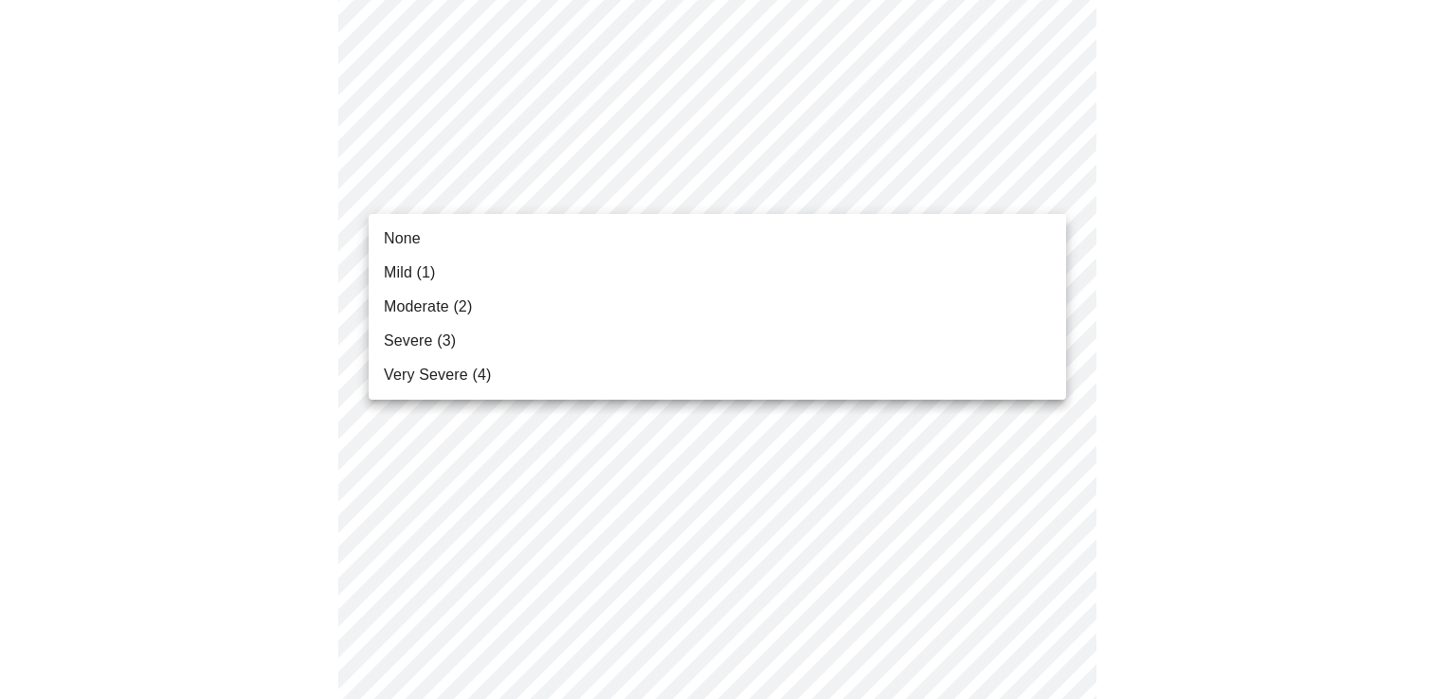
click at [875, 186] on body "MyMenopauseRx Appointments Messaging Labs Uploads Medications Community Refer a…" at bounding box center [724, 119] width 1433 height 2360
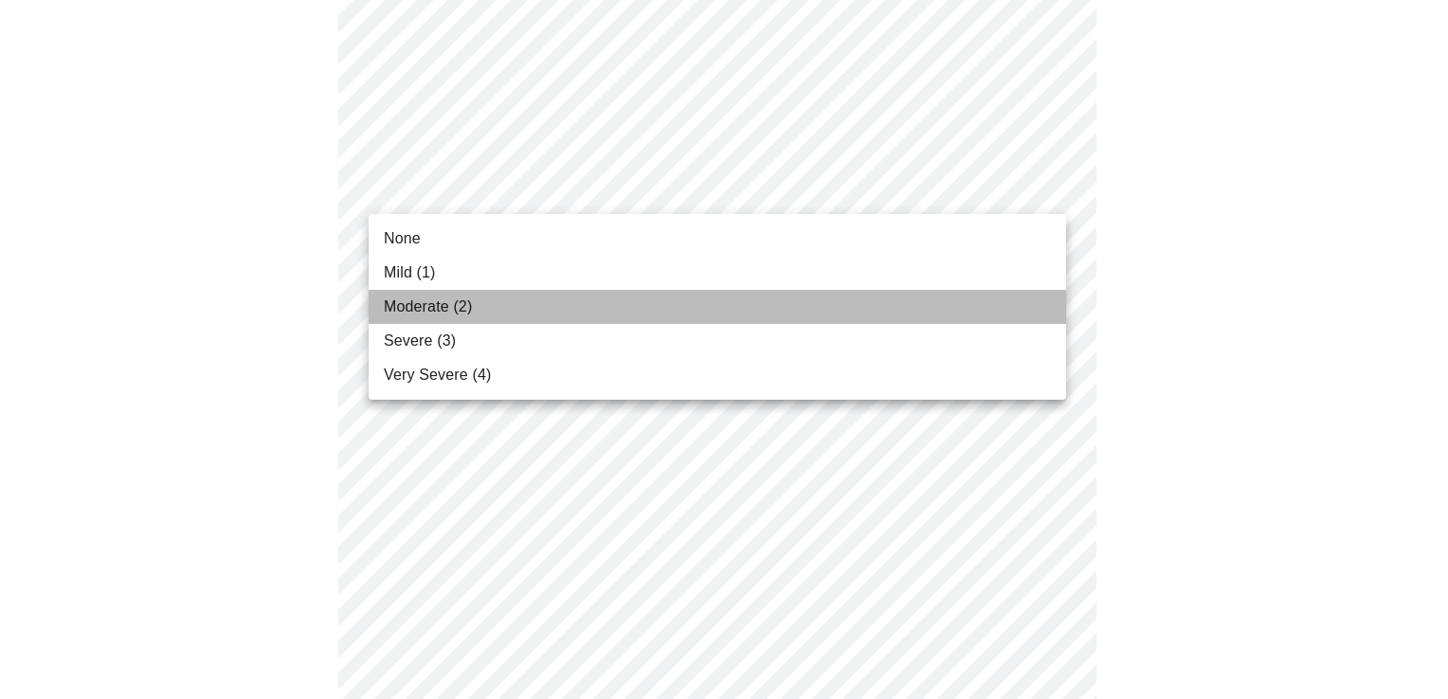
click at [805, 295] on li "Moderate (2)" at bounding box center [717, 307] width 697 height 34
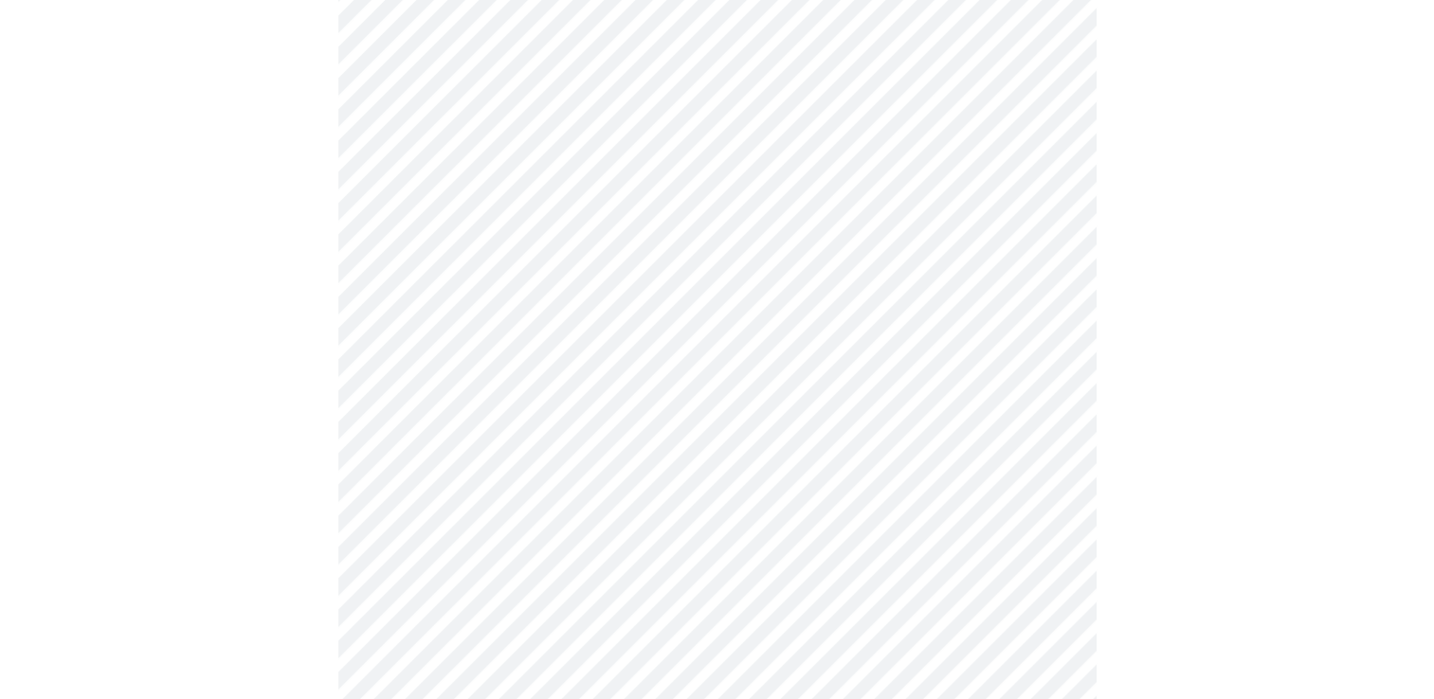
click at [1232, 277] on div at bounding box center [717, 172] width 1418 height 2202
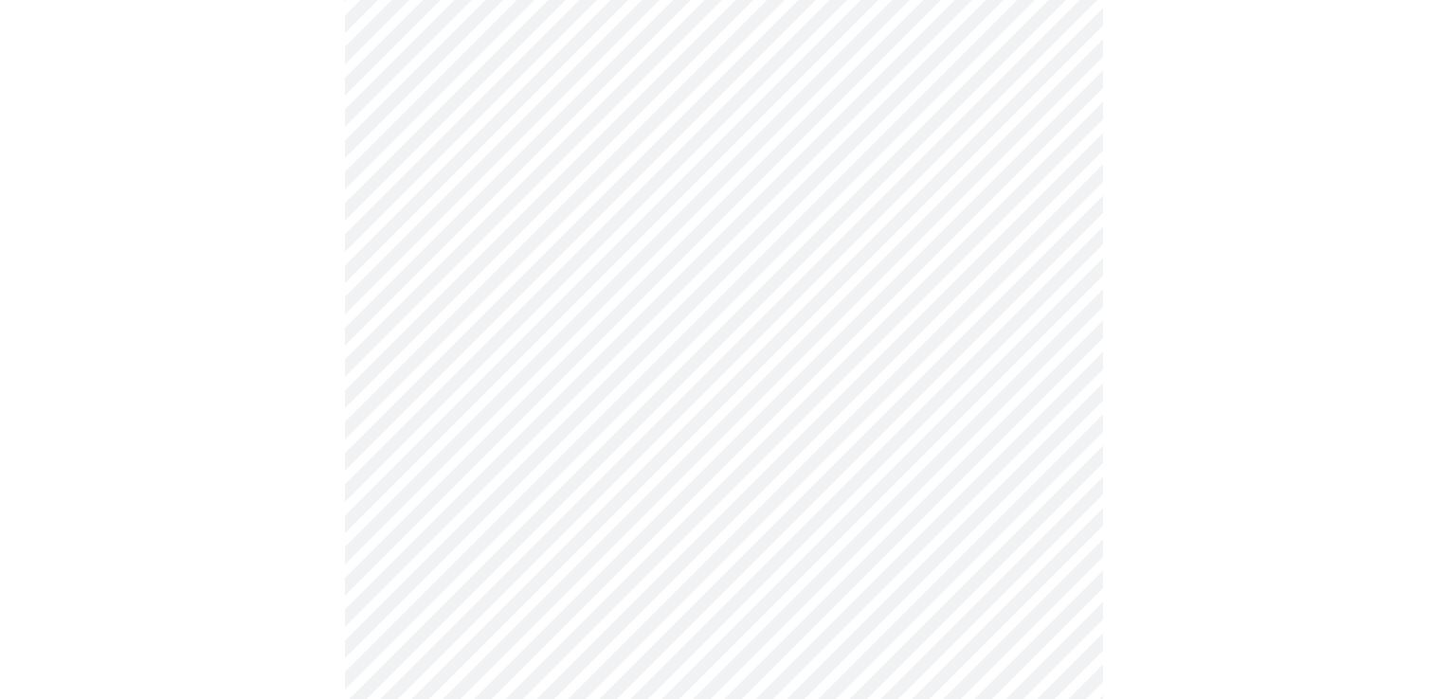
click at [787, 344] on body "MyMenopauseRx Appointments Messaging Labs Uploads Medications Community Refer a…" at bounding box center [724, 106] width 1433 height 2334
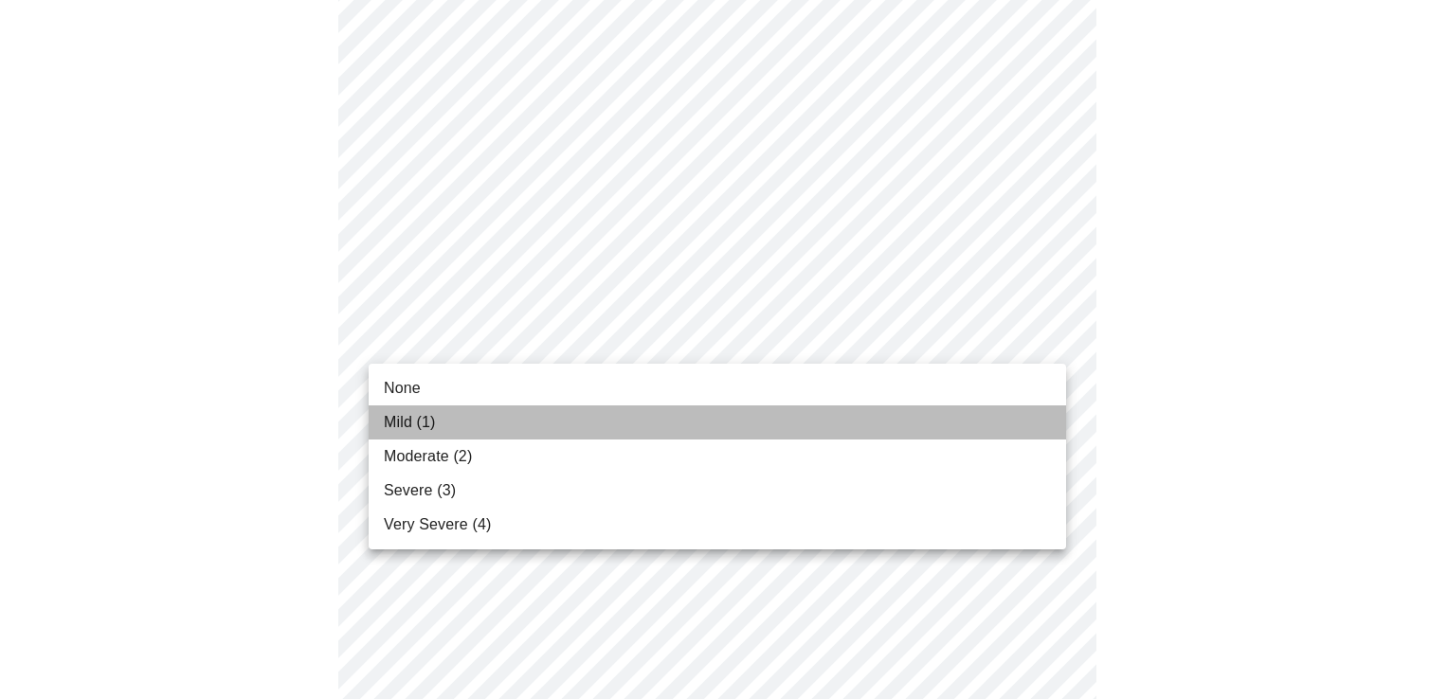
click at [673, 417] on li "Mild (1)" at bounding box center [717, 423] width 697 height 34
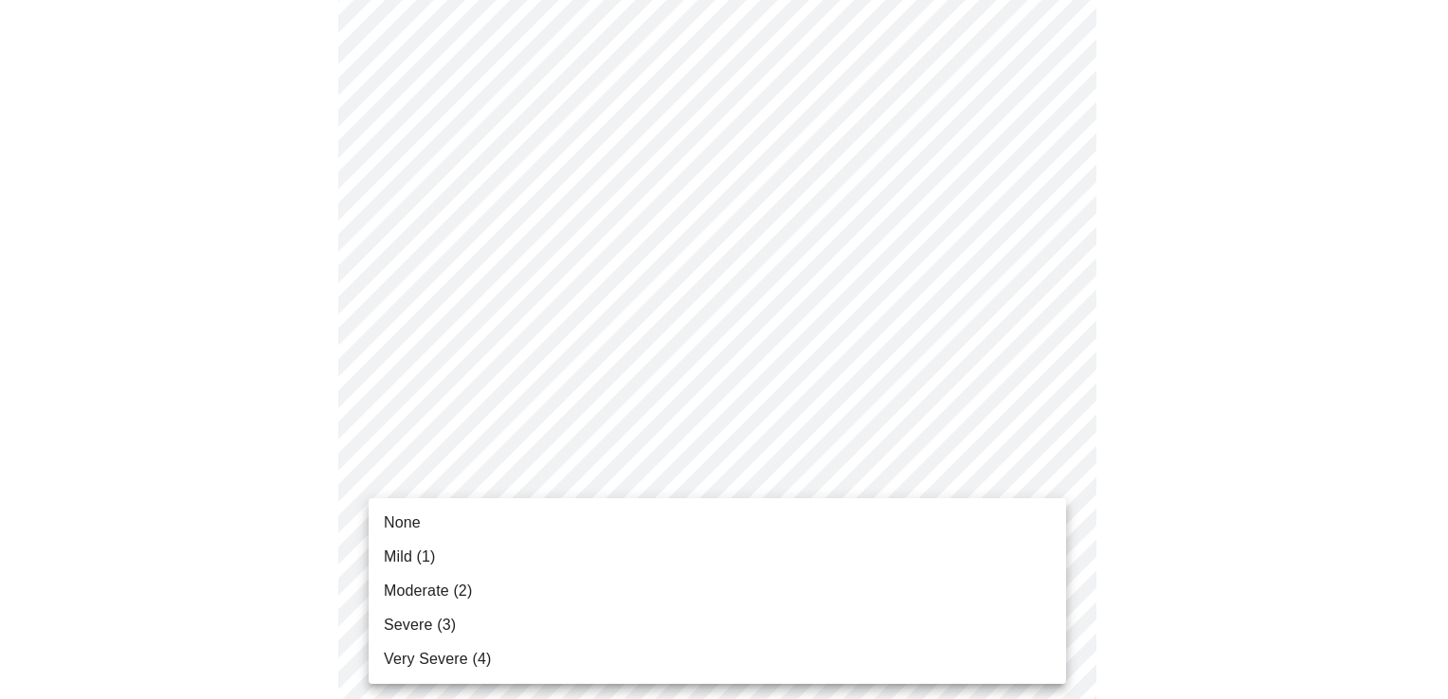
click at [619, 487] on body "MyMenopauseRx Appointments Messaging Labs Uploads Medications Community Refer a…" at bounding box center [724, 92] width 1433 height 2307
click at [553, 604] on li "Moderate (2)" at bounding box center [717, 591] width 697 height 34
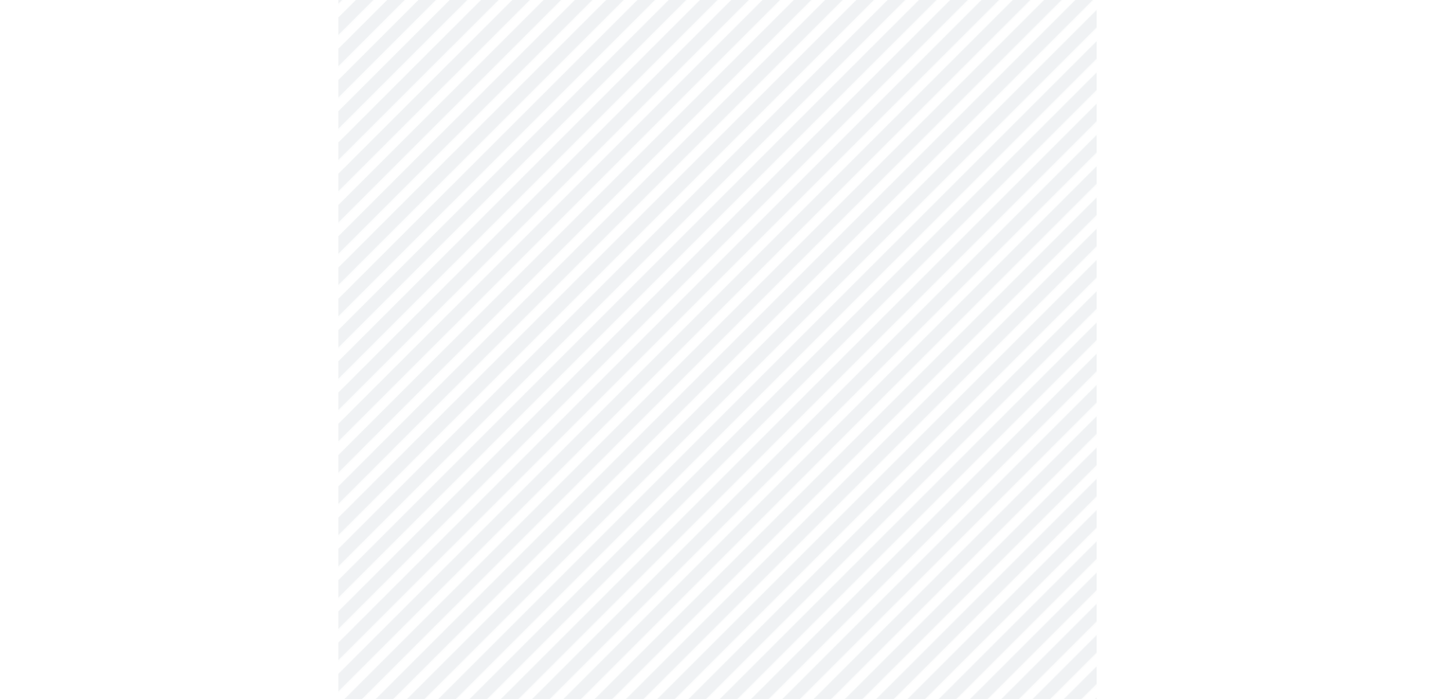
scroll to position [1258, 0]
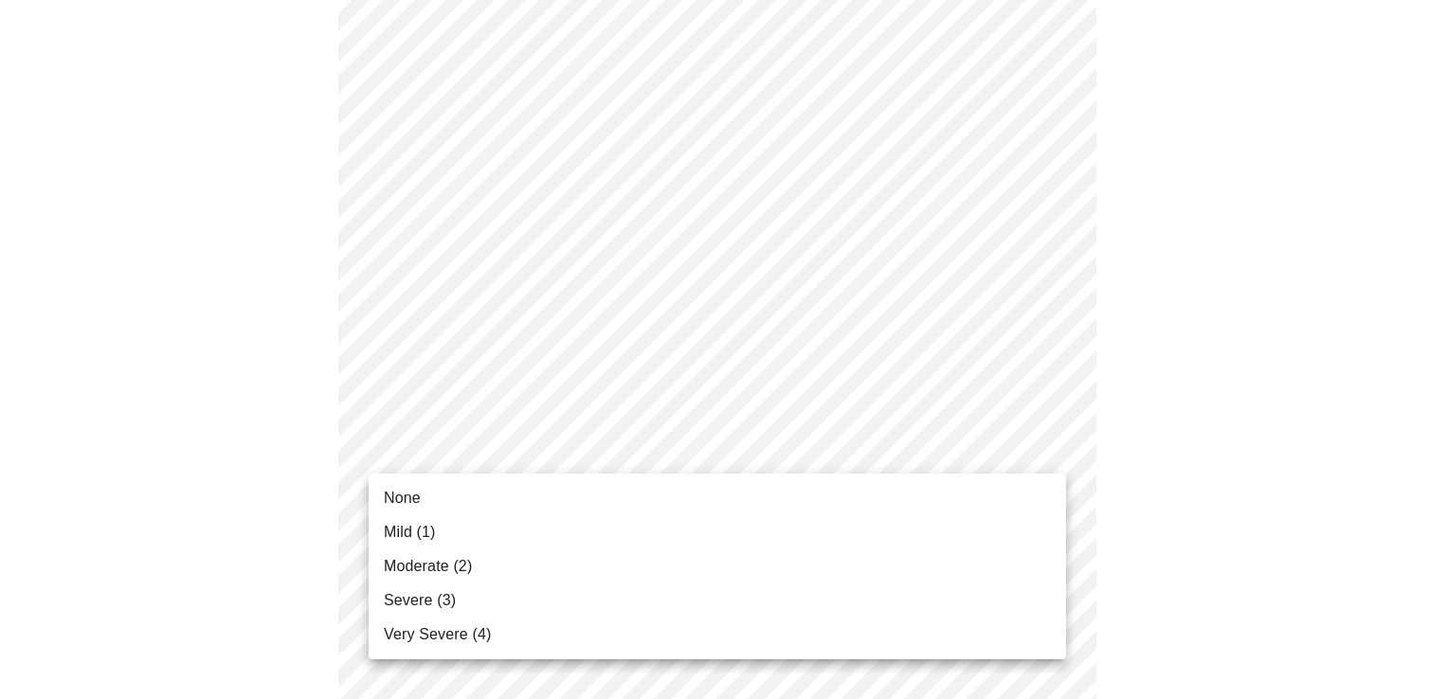
click at [579, 538] on li "Mild (1)" at bounding box center [717, 532] width 697 height 34
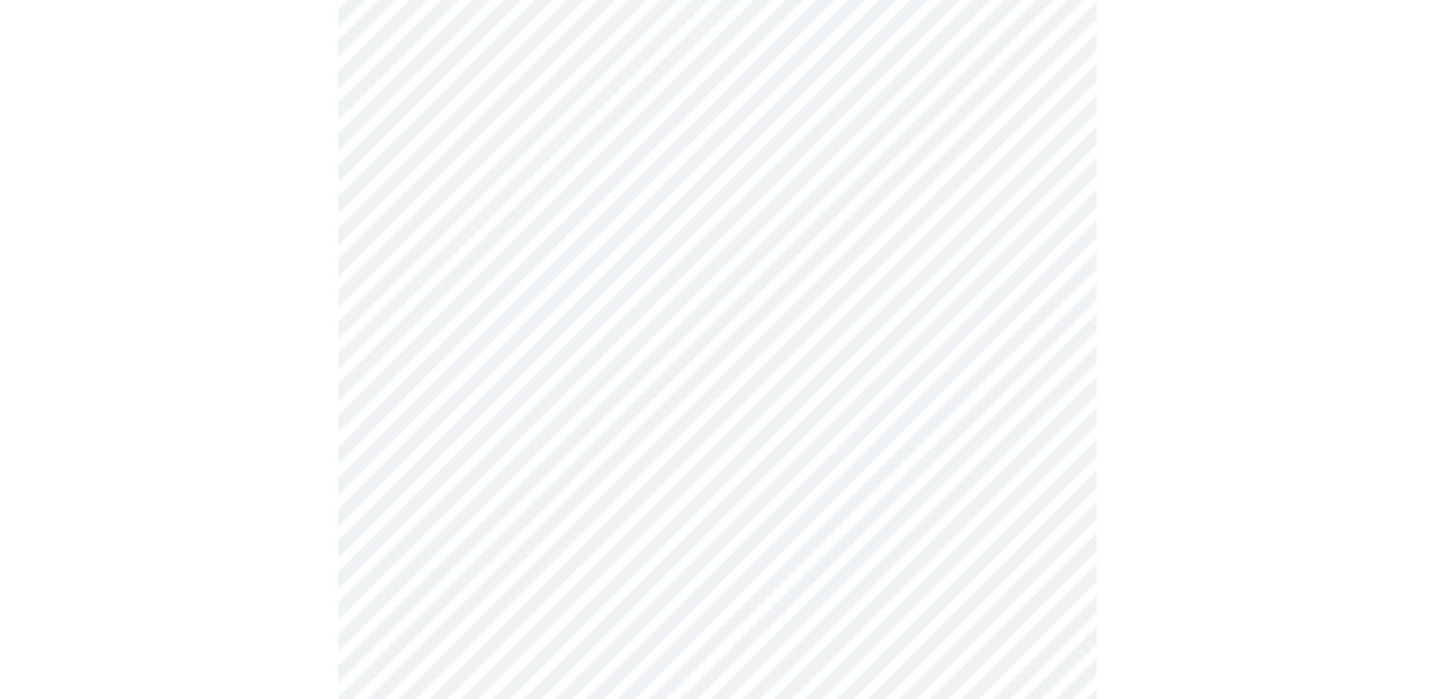
scroll to position [1385, 0]
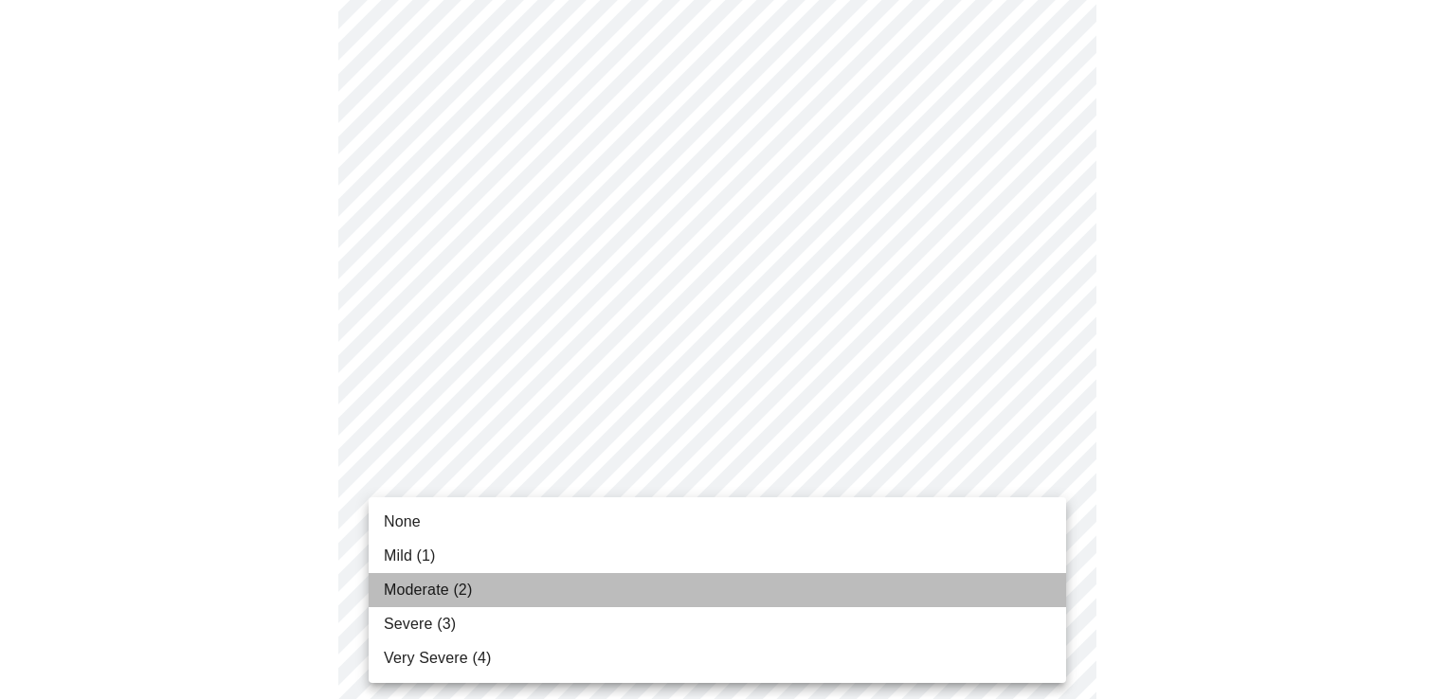
click at [474, 595] on li "Moderate (2)" at bounding box center [717, 590] width 697 height 34
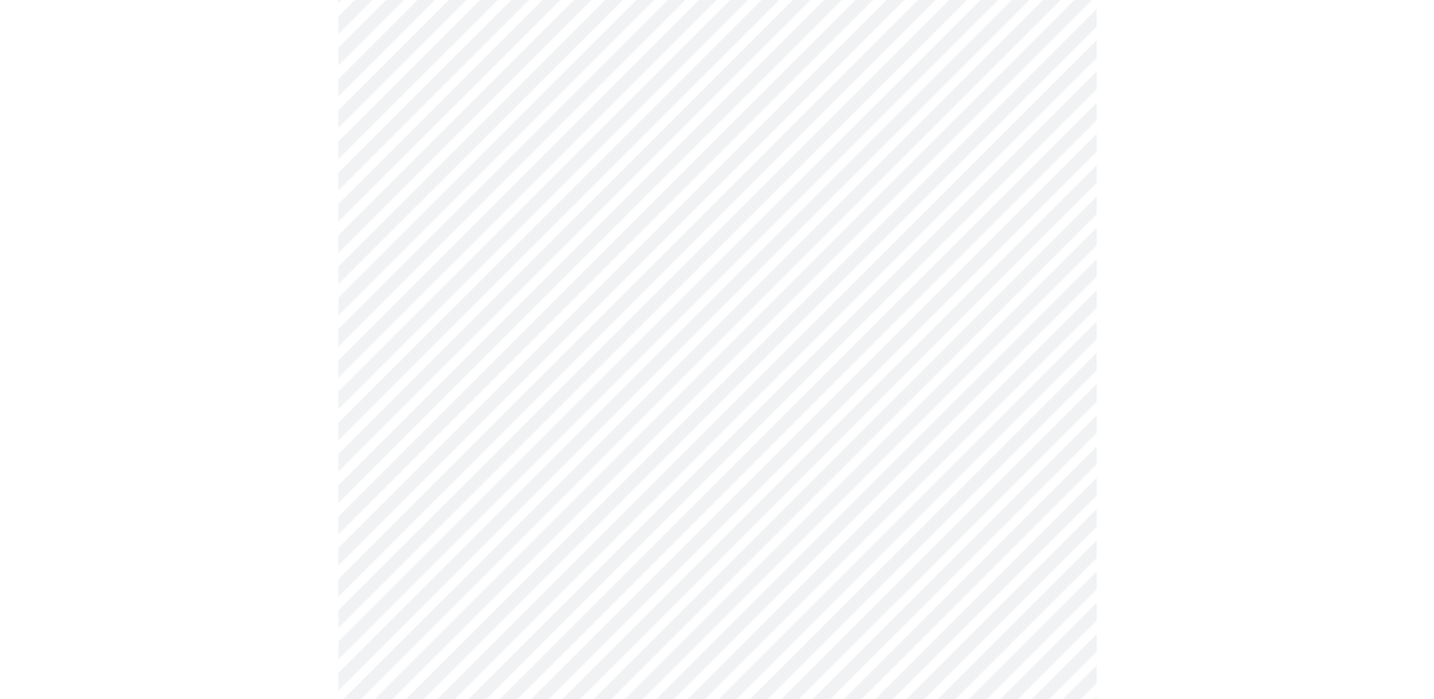
scroll to position [851, 0]
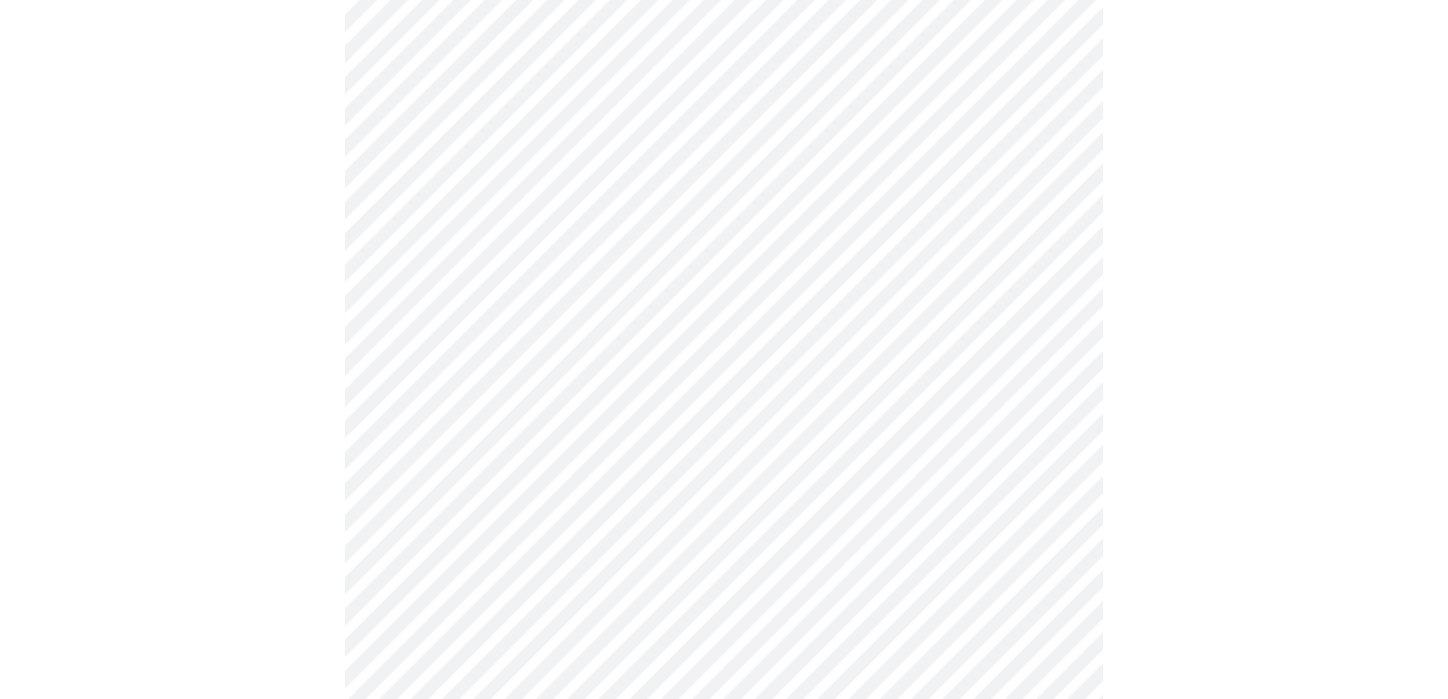
click at [529, 319] on body "MyMenopauseRx Appointments Messaging Labs Uploads Medications Community Refer a…" at bounding box center [724, 91] width 1433 height 1868
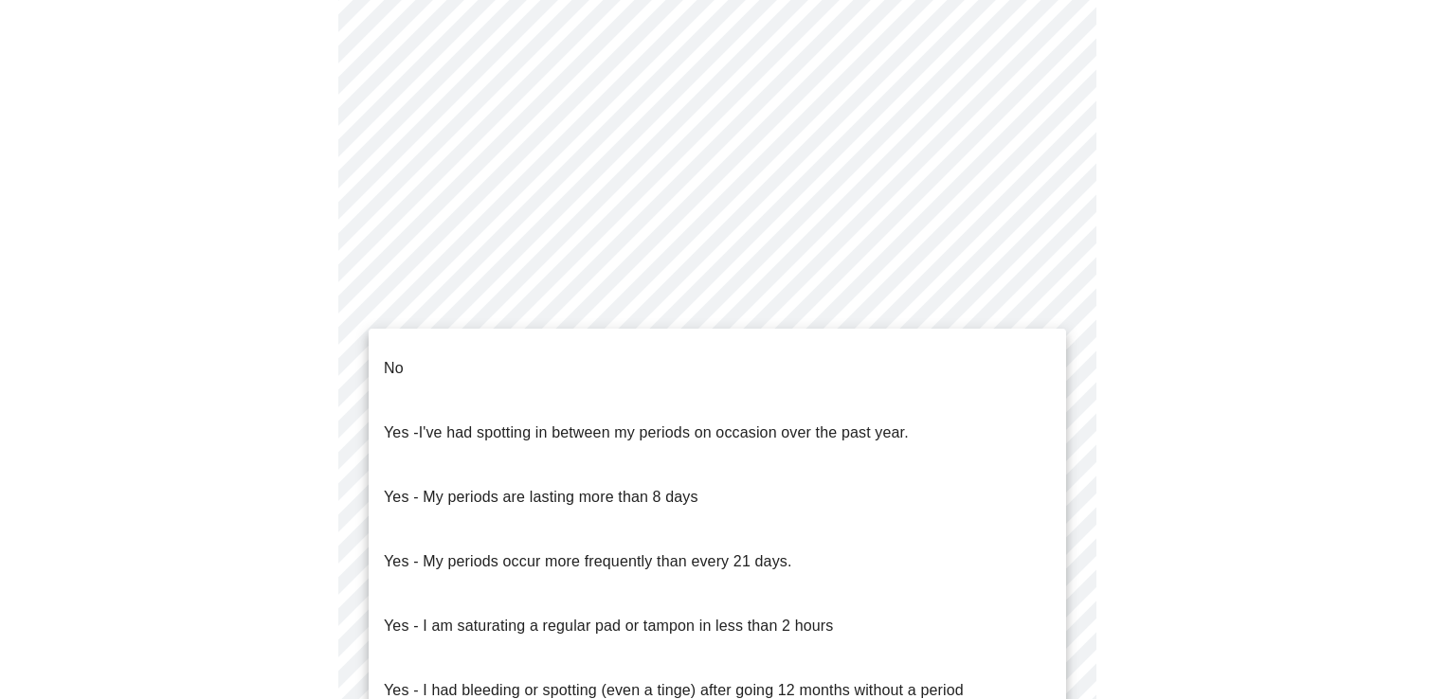
click at [513, 355] on li "No" at bounding box center [717, 368] width 697 height 64
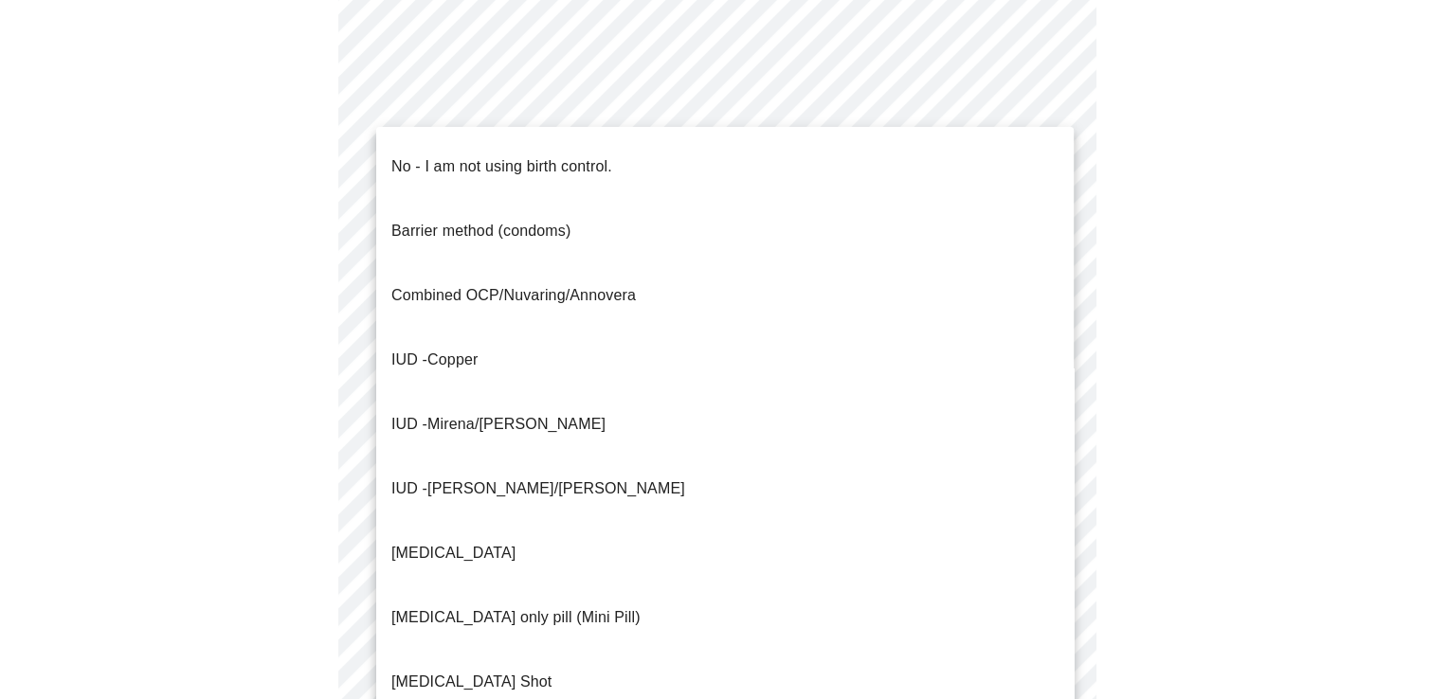
click at [525, 460] on body "MyMenopauseRx Appointments Messaging Labs Uploads Medications Community Refer a…" at bounding box center [717, 85] width 1418 height 1857
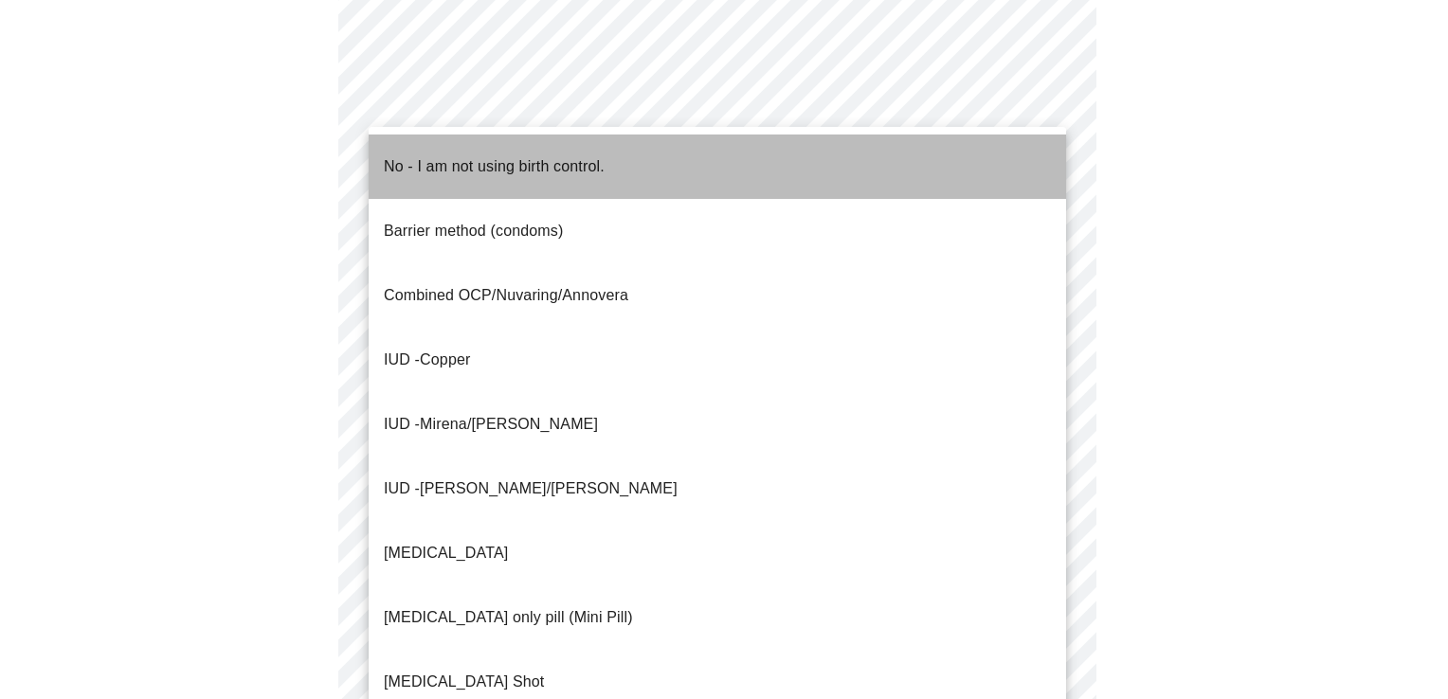
click at [451, 156] on p "No - I am not using birth control." at bounding box center [494, 166] width 221 height 23
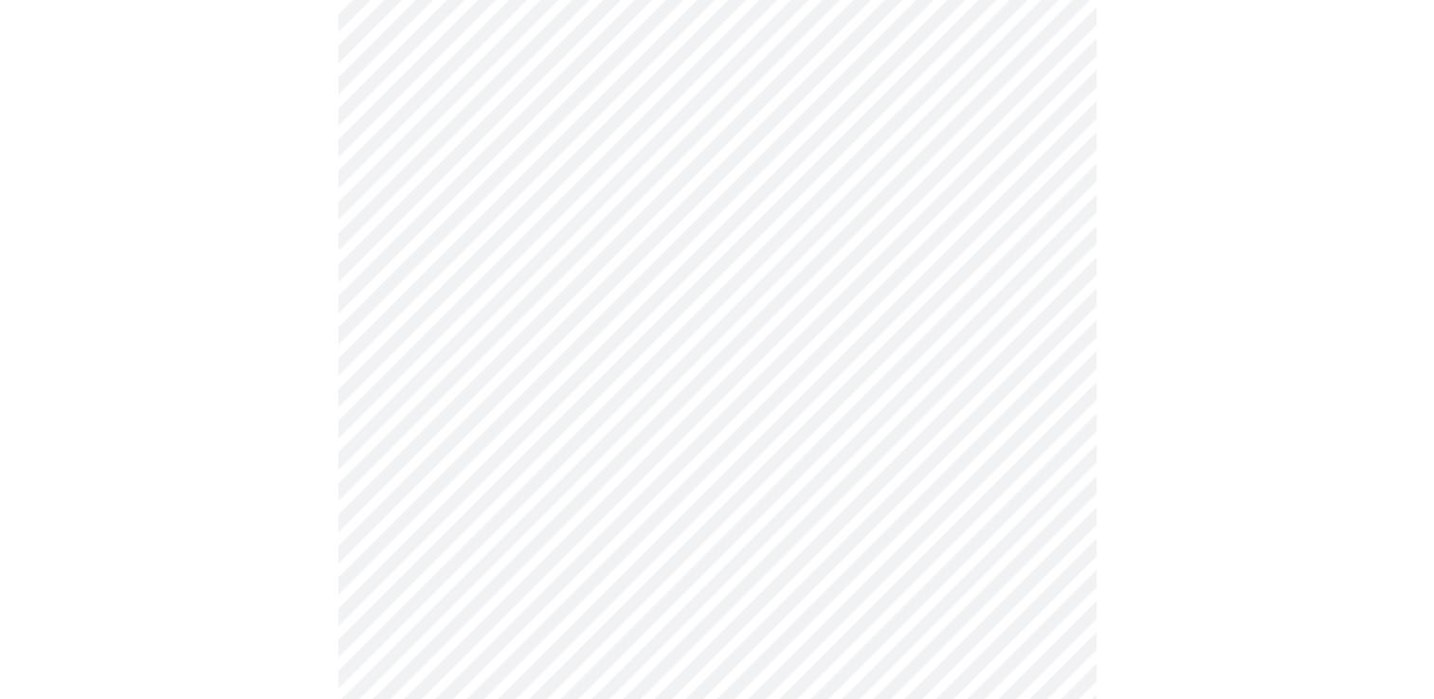
click at [247, 372] on div at bounding box center [717, 145] width 1418 height 1714
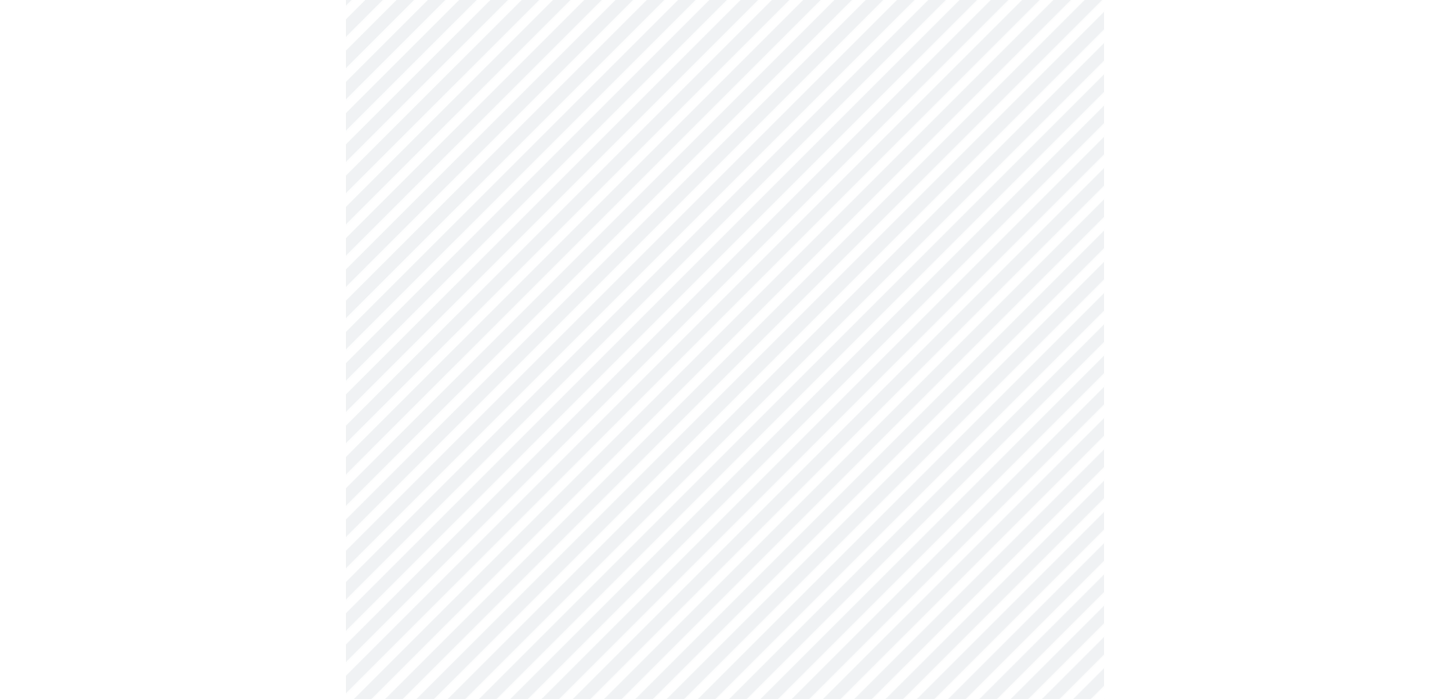
scroll to position [1145, 0]
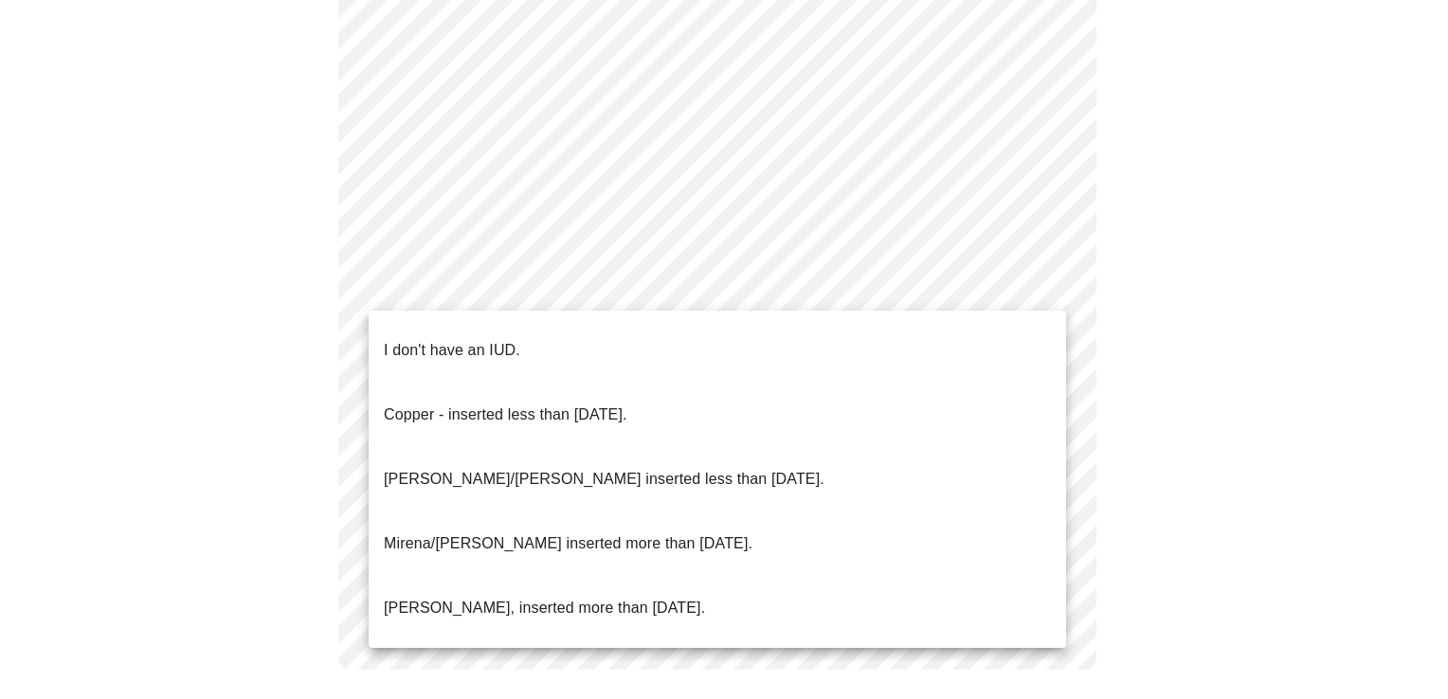
click at [453, 344] on p "I don't have an IUD." at bounding box center [452, 350] width 136 height 23
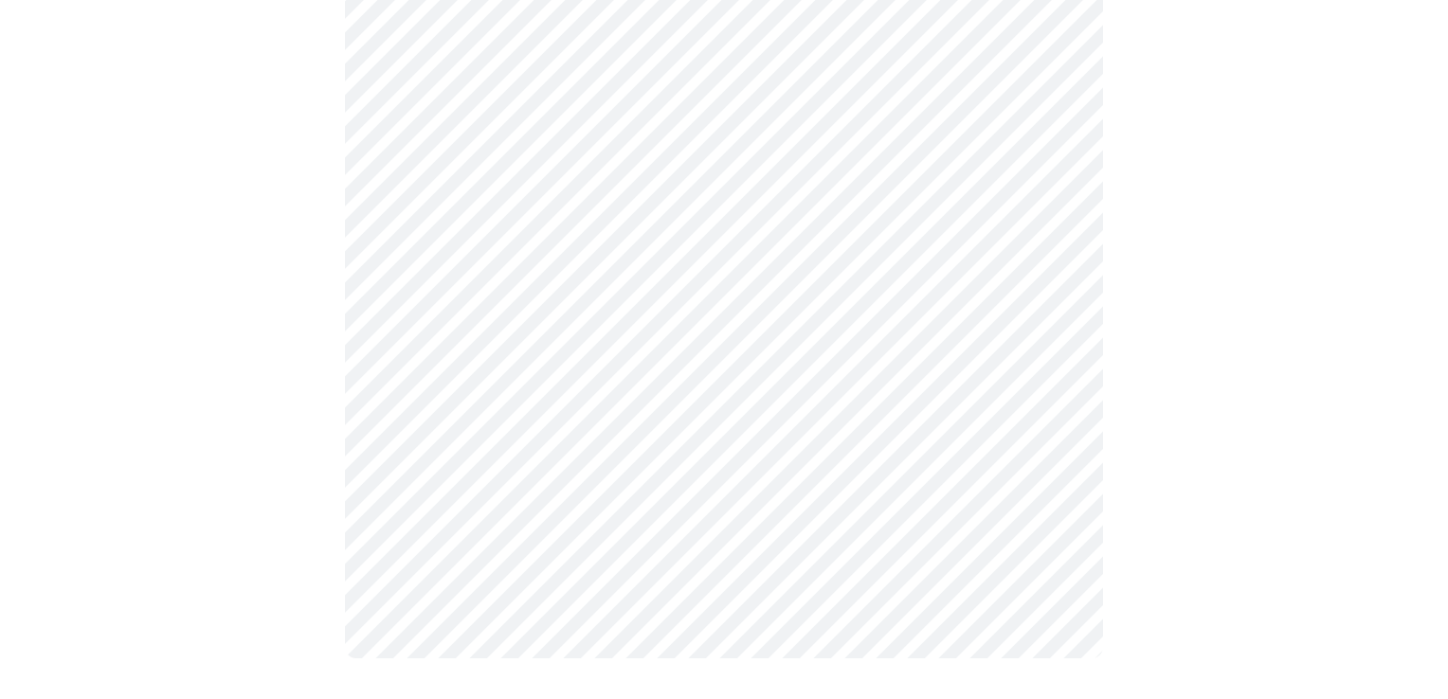
scroll to position [1134, 0]
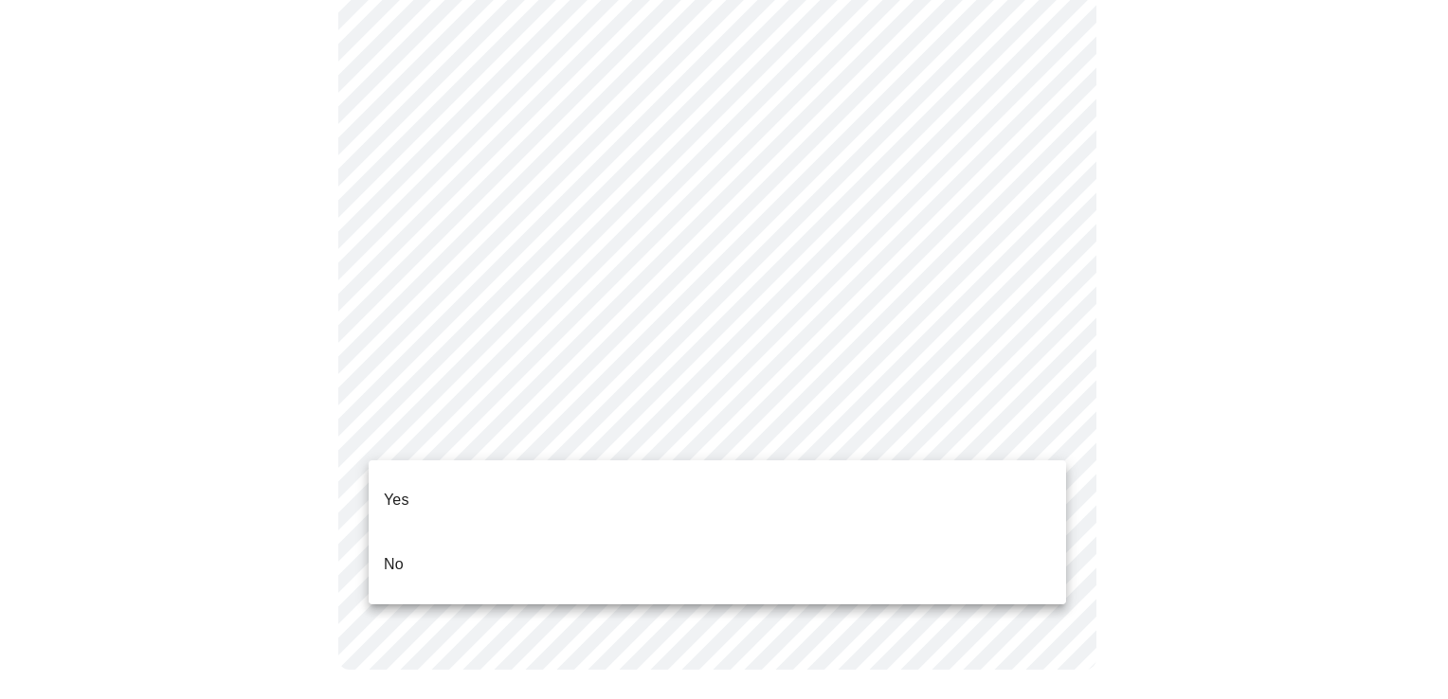
click at [431, 473] on li "Yes" at bounding box center [717, 500] width 697 height 64
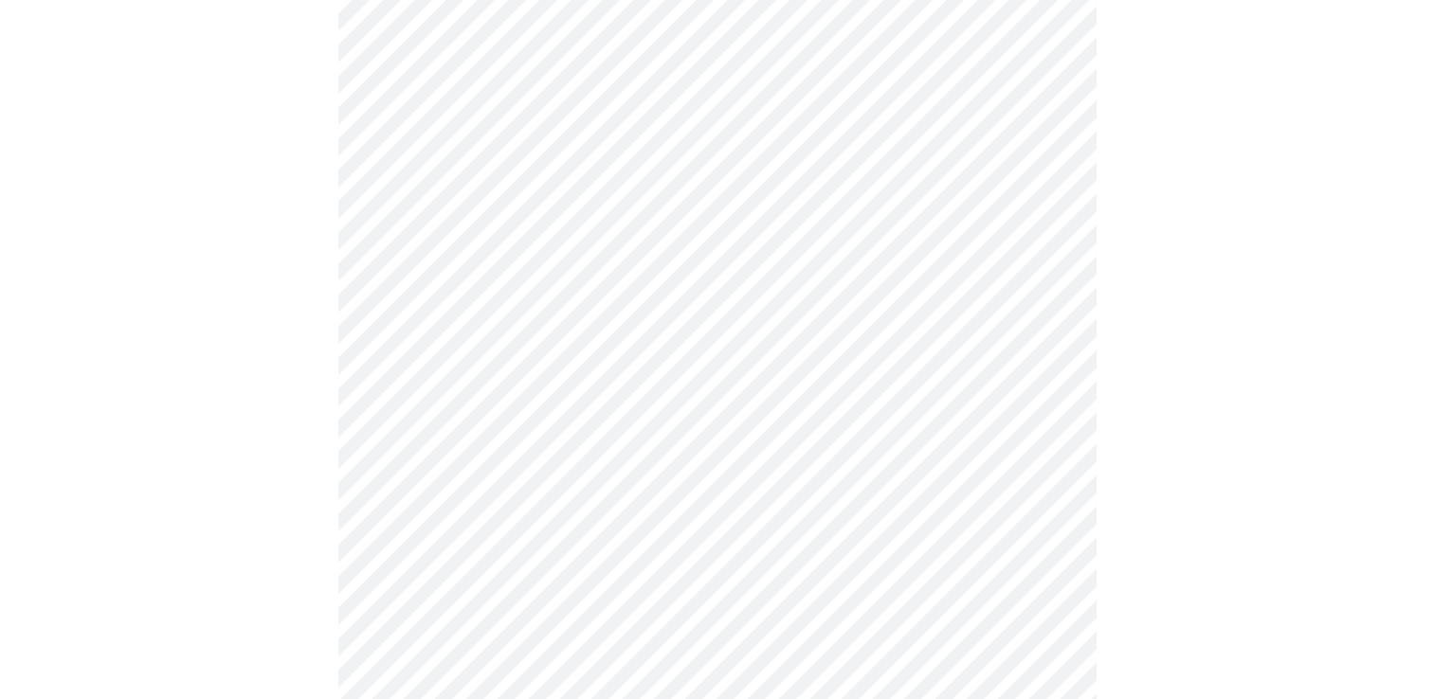
scroll to position [260, 0]
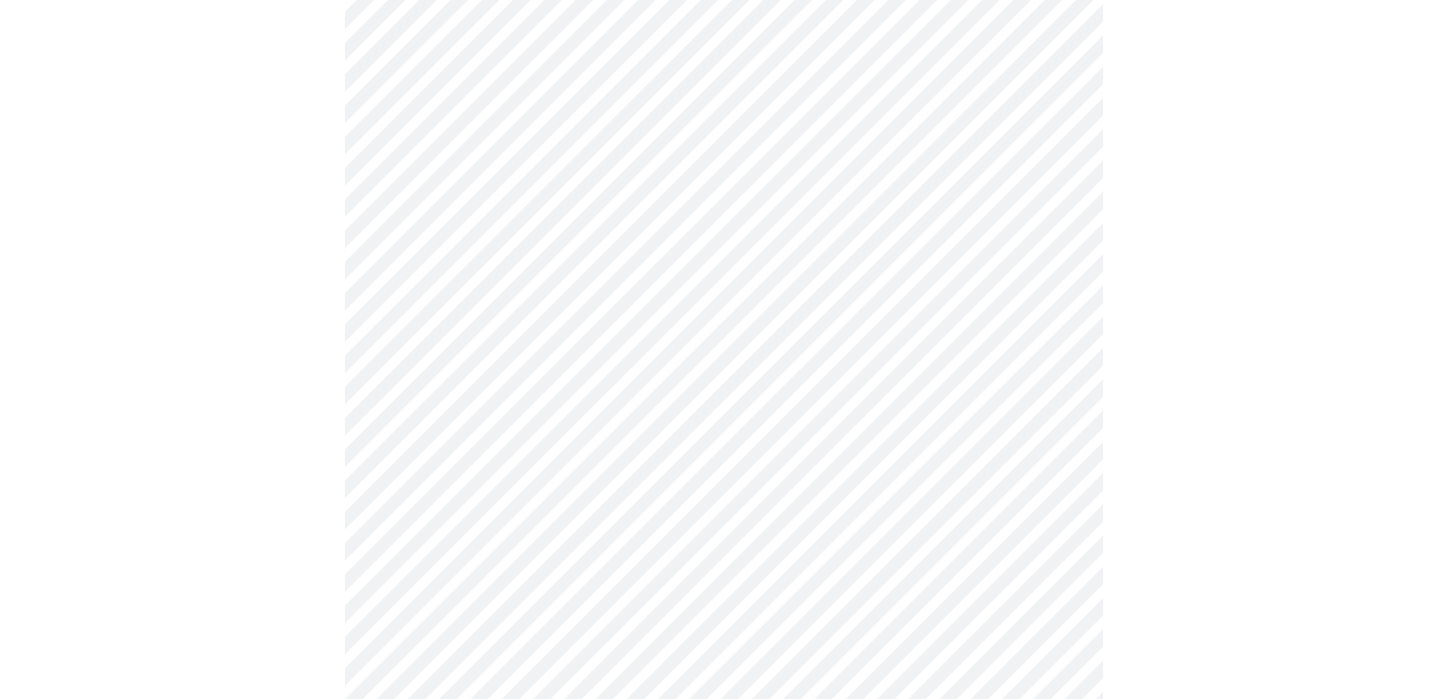
click at [739, 404] on body "MyMenopauseRx Appointments Messaging Labs Uploads Medications Community Refer a…" at bounding box center [724, 447] width 1433 height 1399
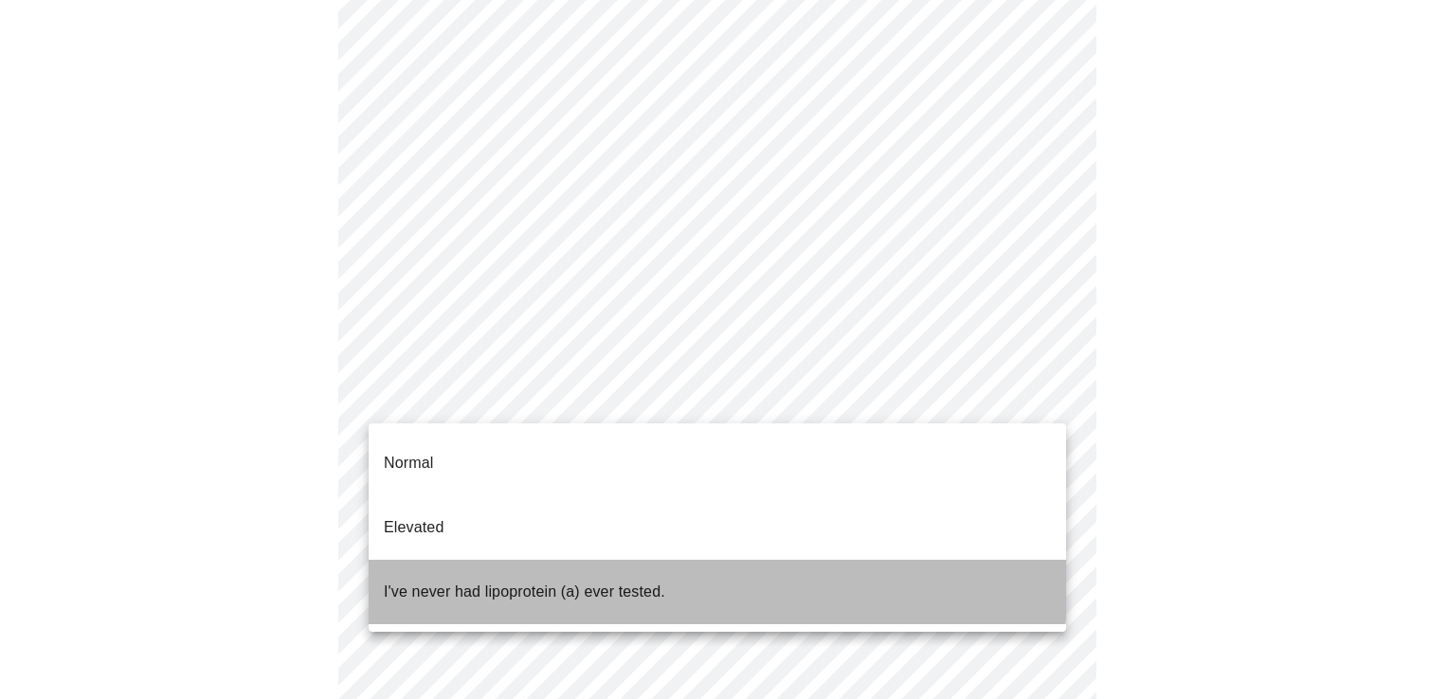
drag, startPoint x: 643, startPoint y: 542, endPoint x: 536, endPoint y: 546, distance: 107.1
click at [536, 581] on p "I've never had lipoprotein (a) ever tested." at bounding box center [524, 592] width 281 height 23
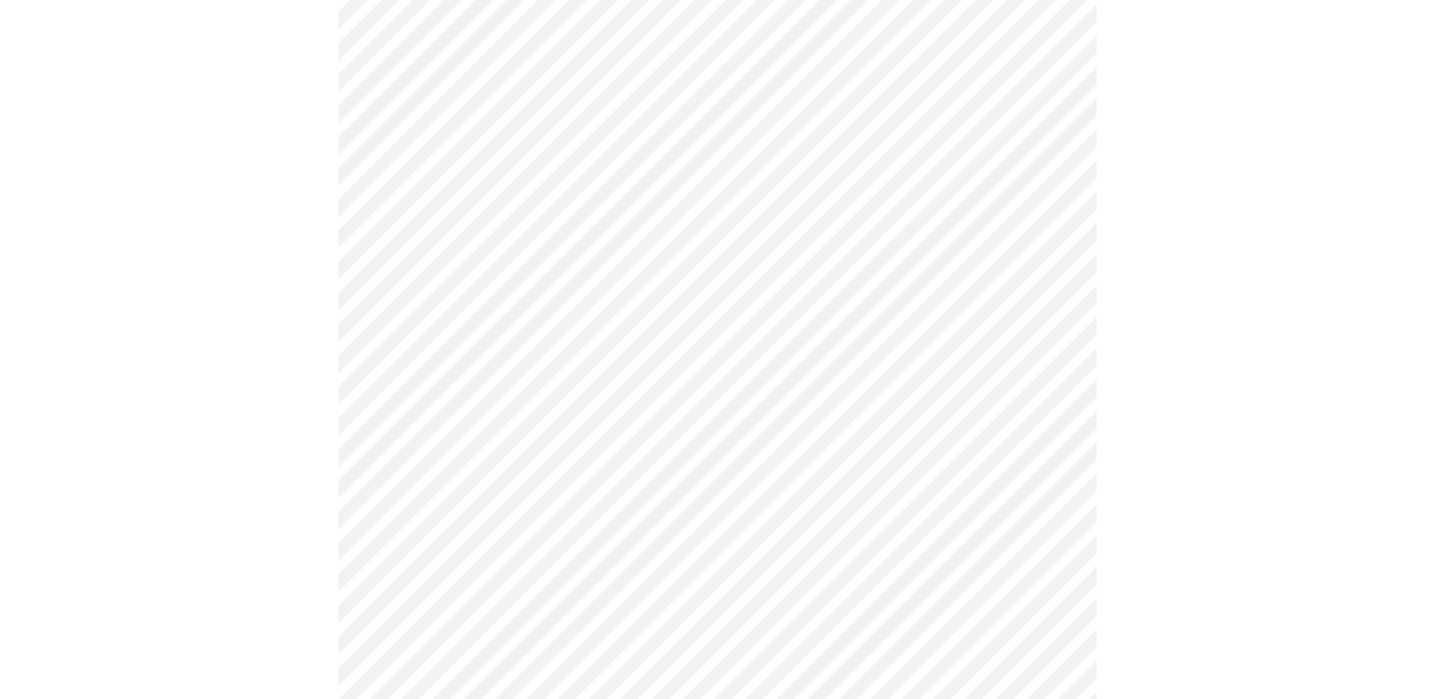
click at [193, 550] on div at bounding box center [717, 508] width 1418 height 1257
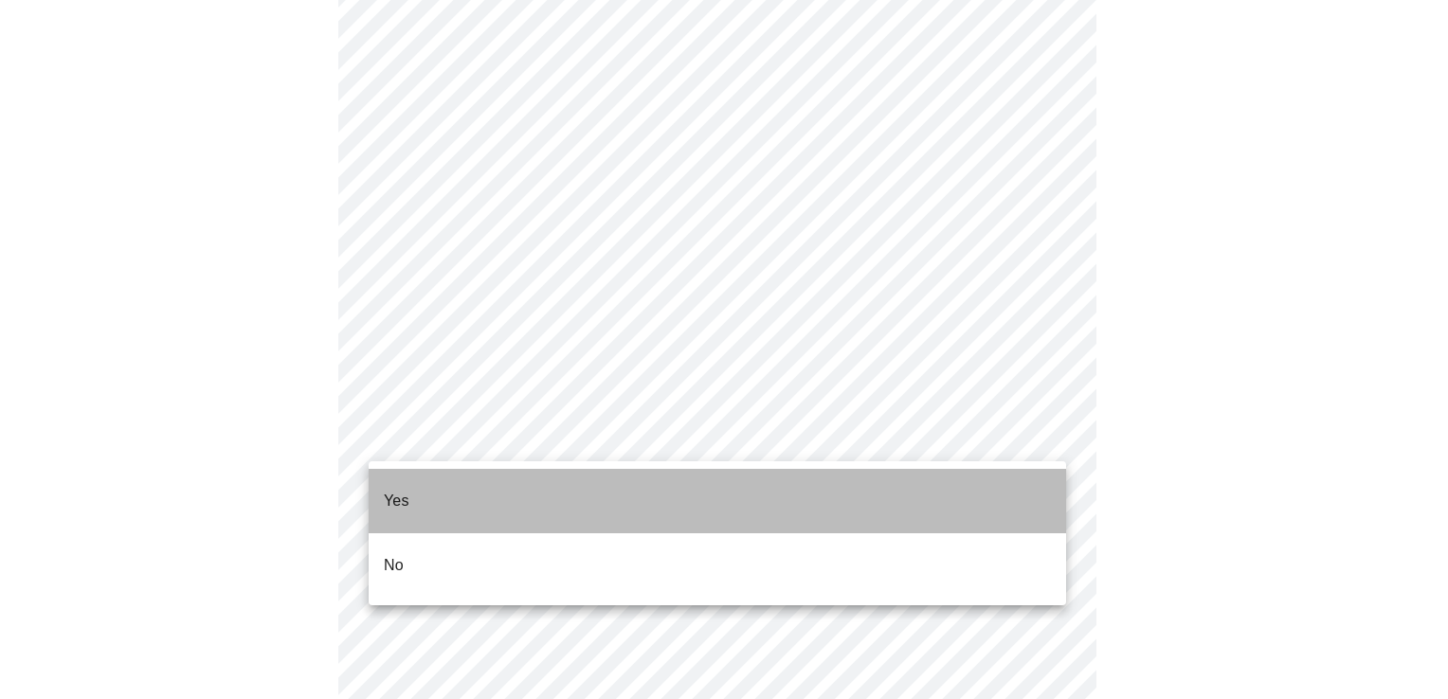
click at [462, 487] on li "Yes" at bounding box center [717, 501] width 697 height 64
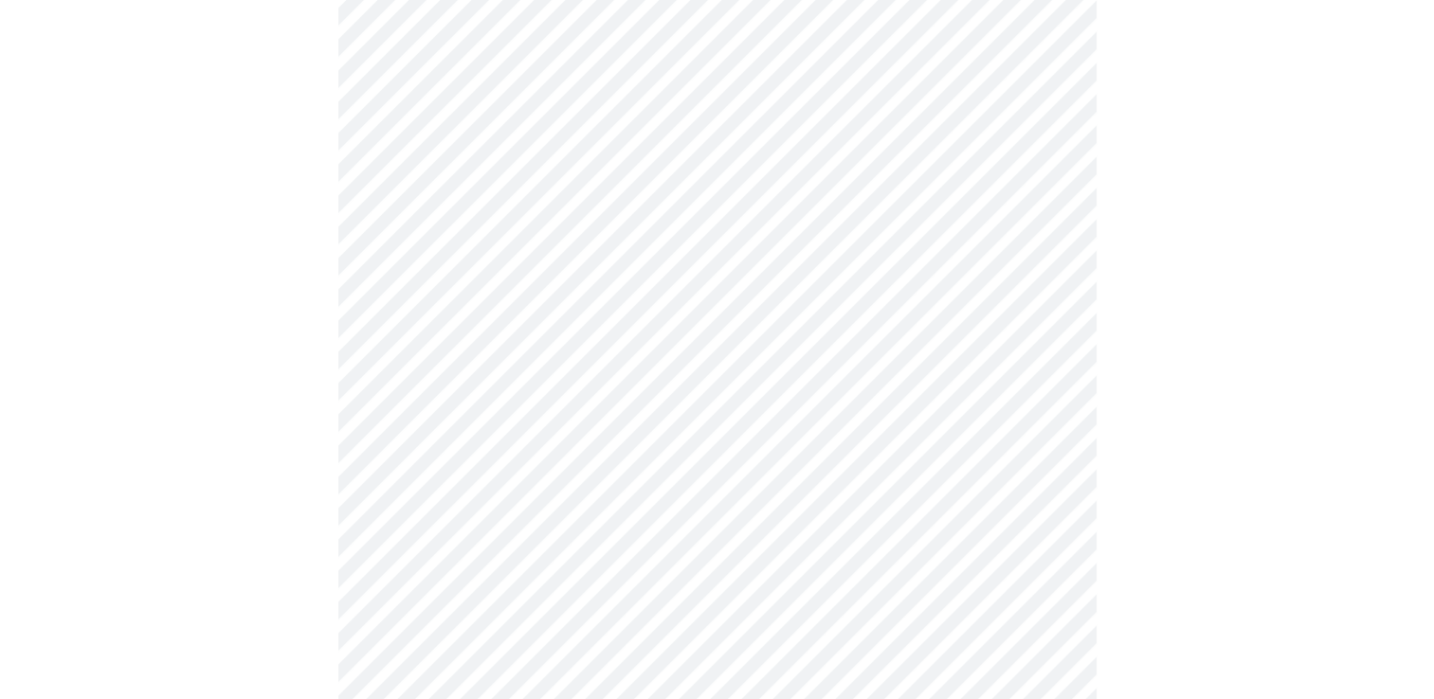
scroll to position [5013, 0]
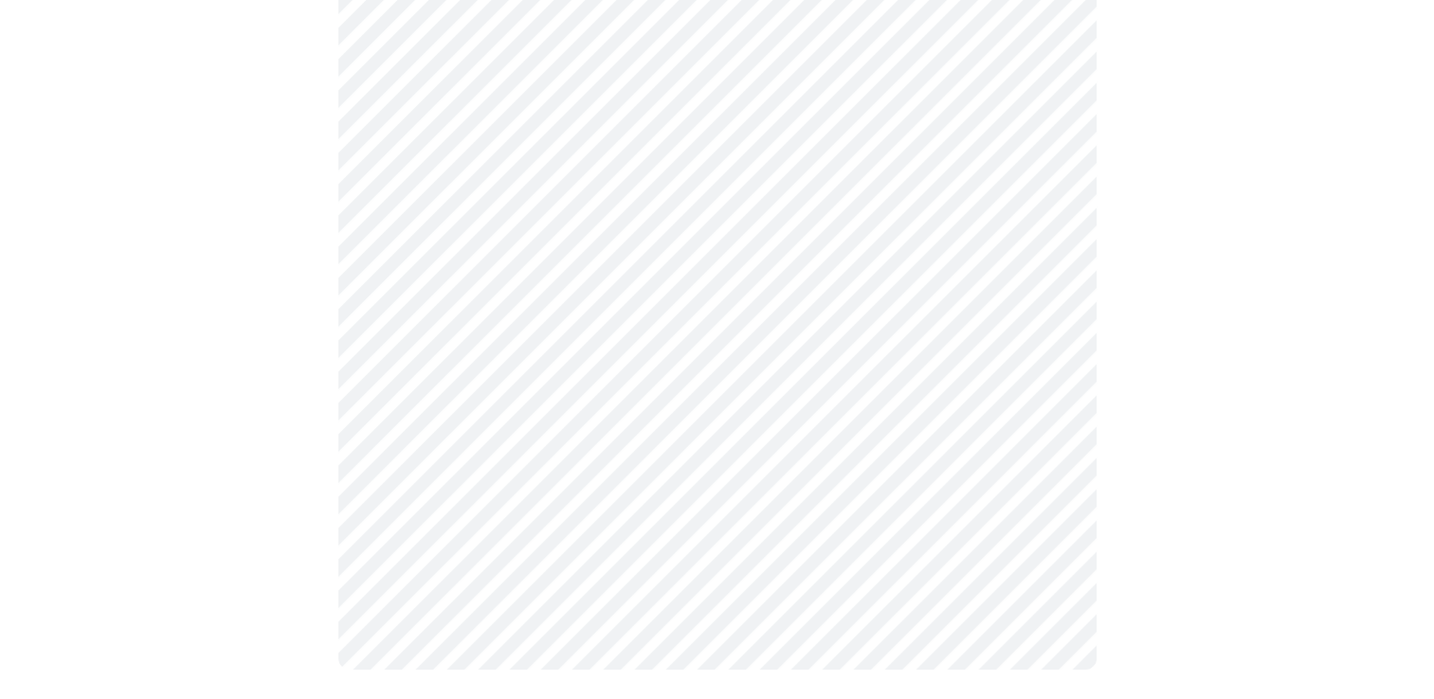
scroll to position [0, 0]
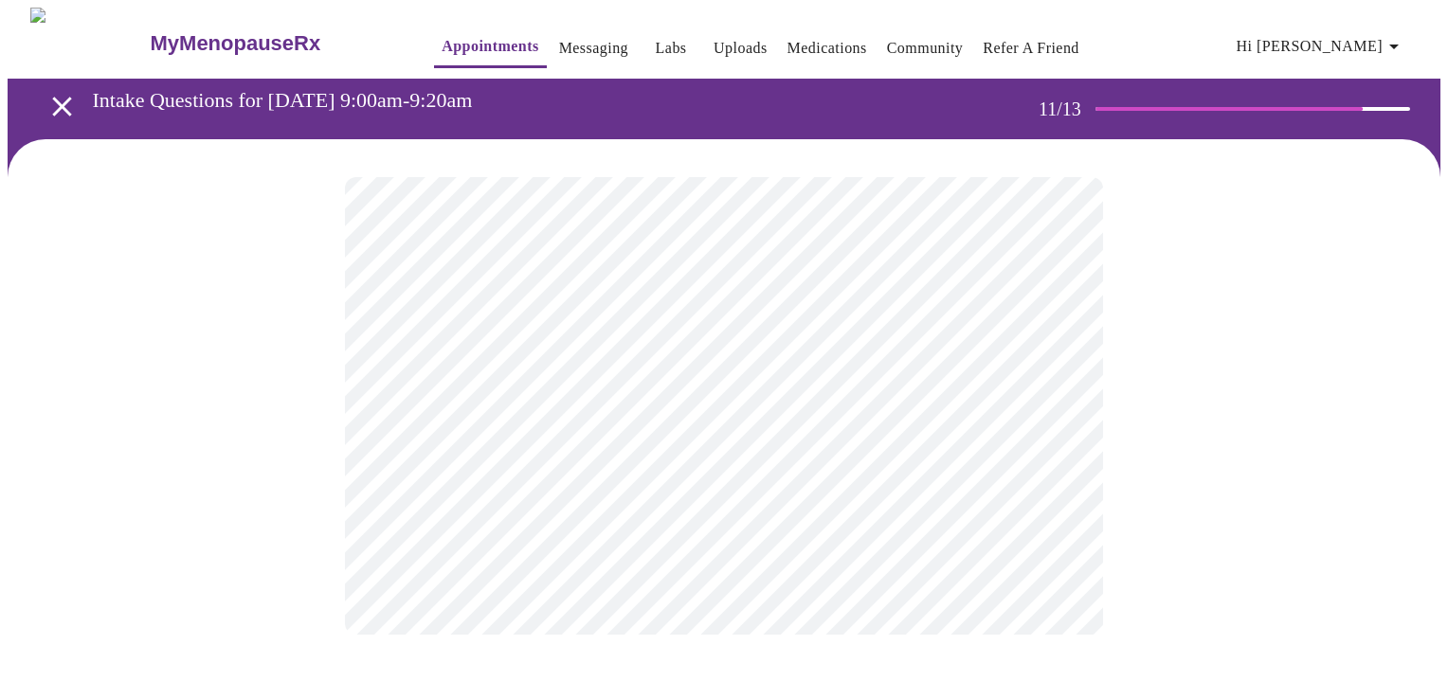
click at [1232, 396] on div at bounding box center [724, 405] width 1433 height 533
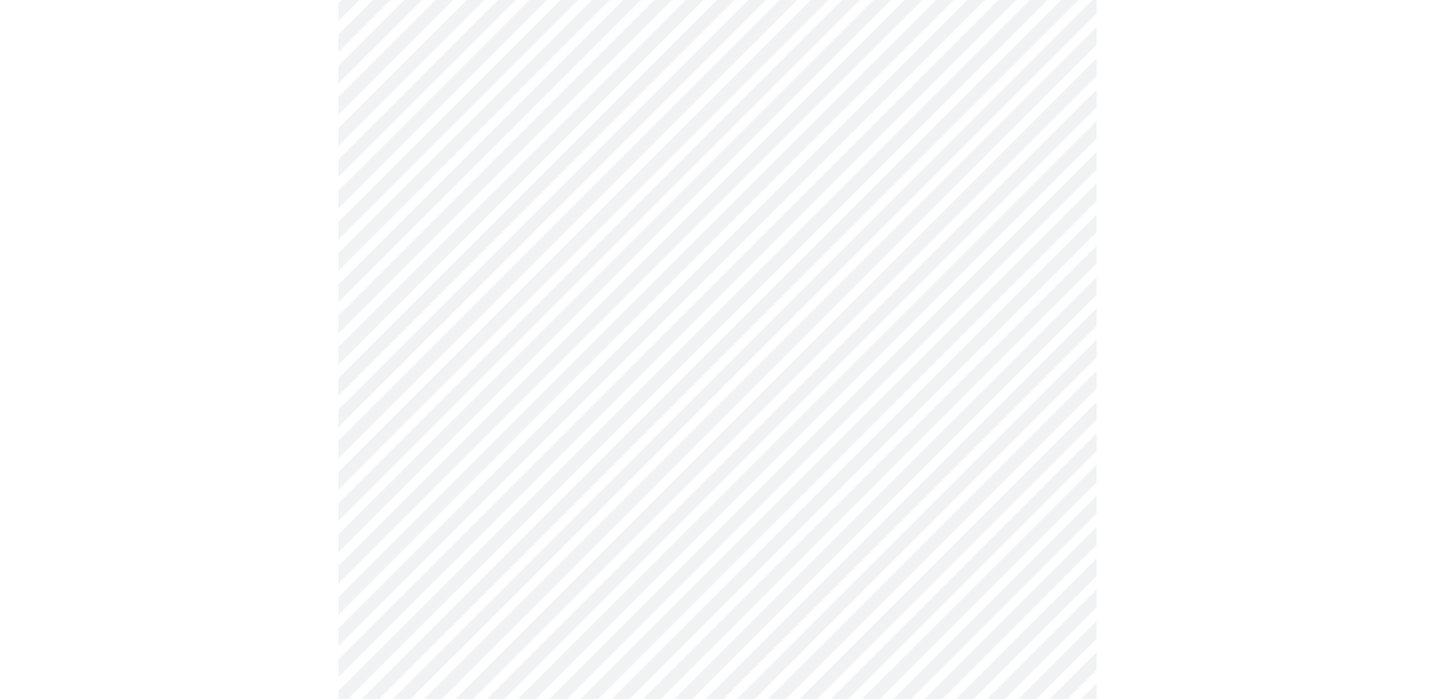
scroll to position [1729, 0]
